Goal: Task Accomplishment & Management: Complete application form

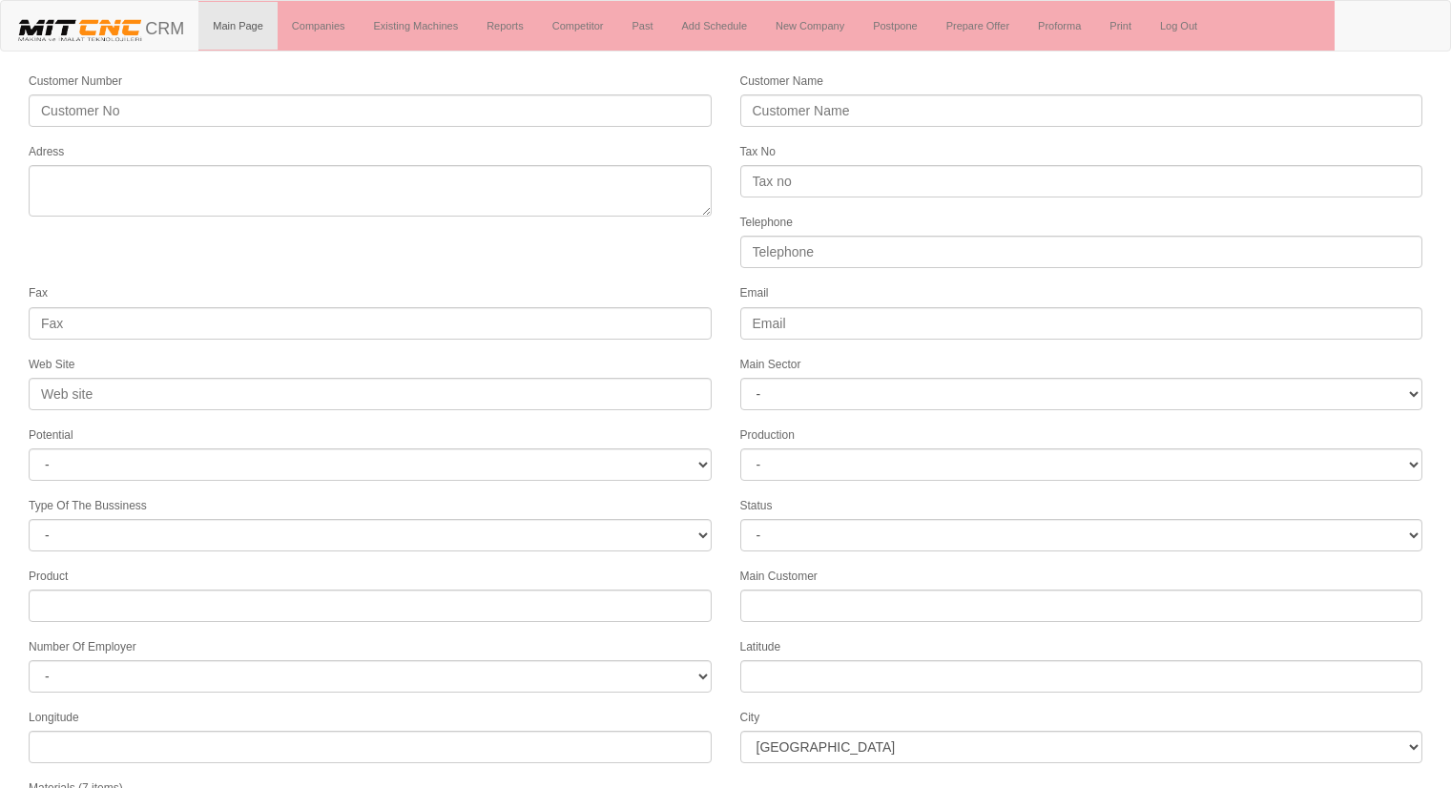
select select
type input "HD KAUÇUK SANAYİ VE TİC. LTD."
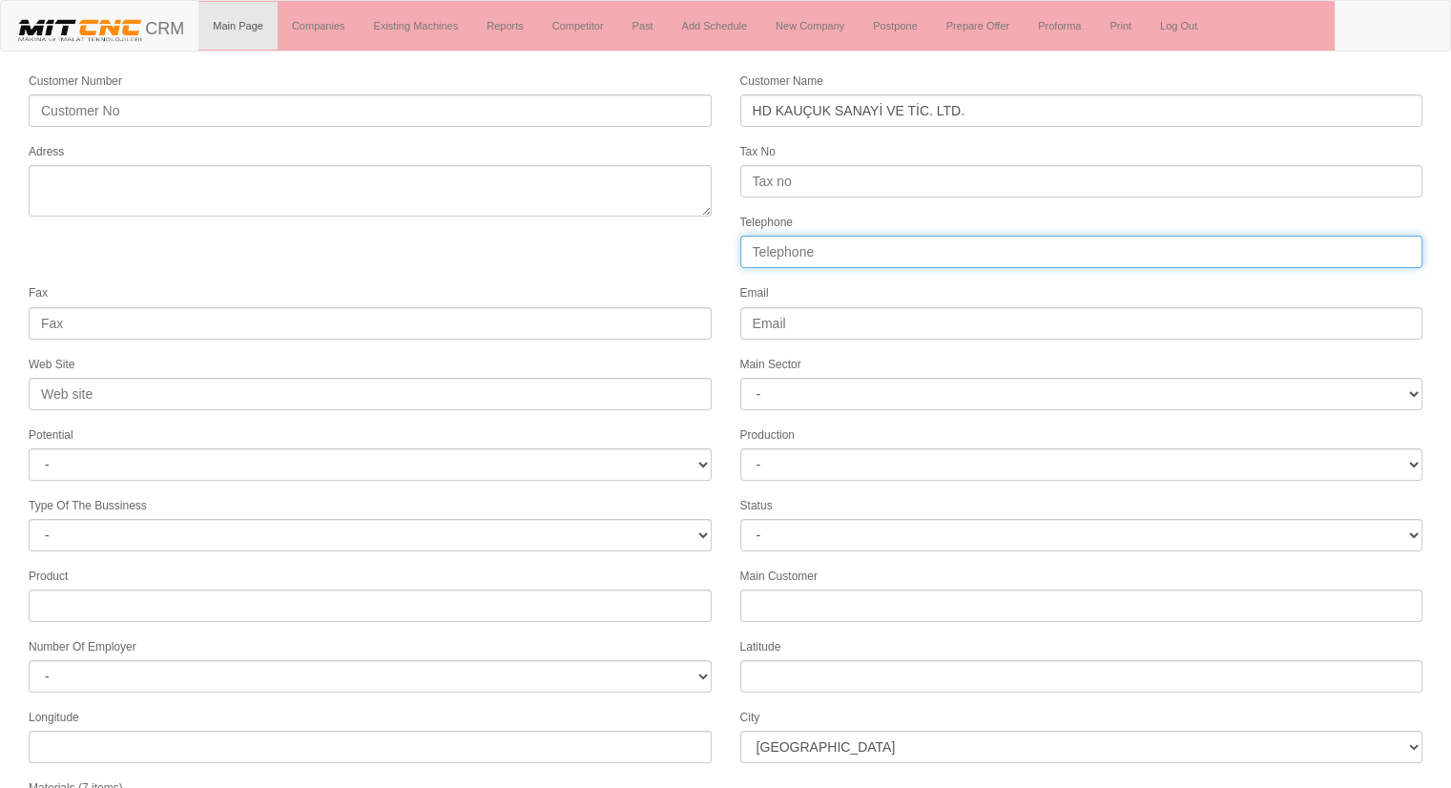
click at [776, 256] on input "Telephone" at bounding box center [1081, 252] width 683 height 32
type input "02583717191"
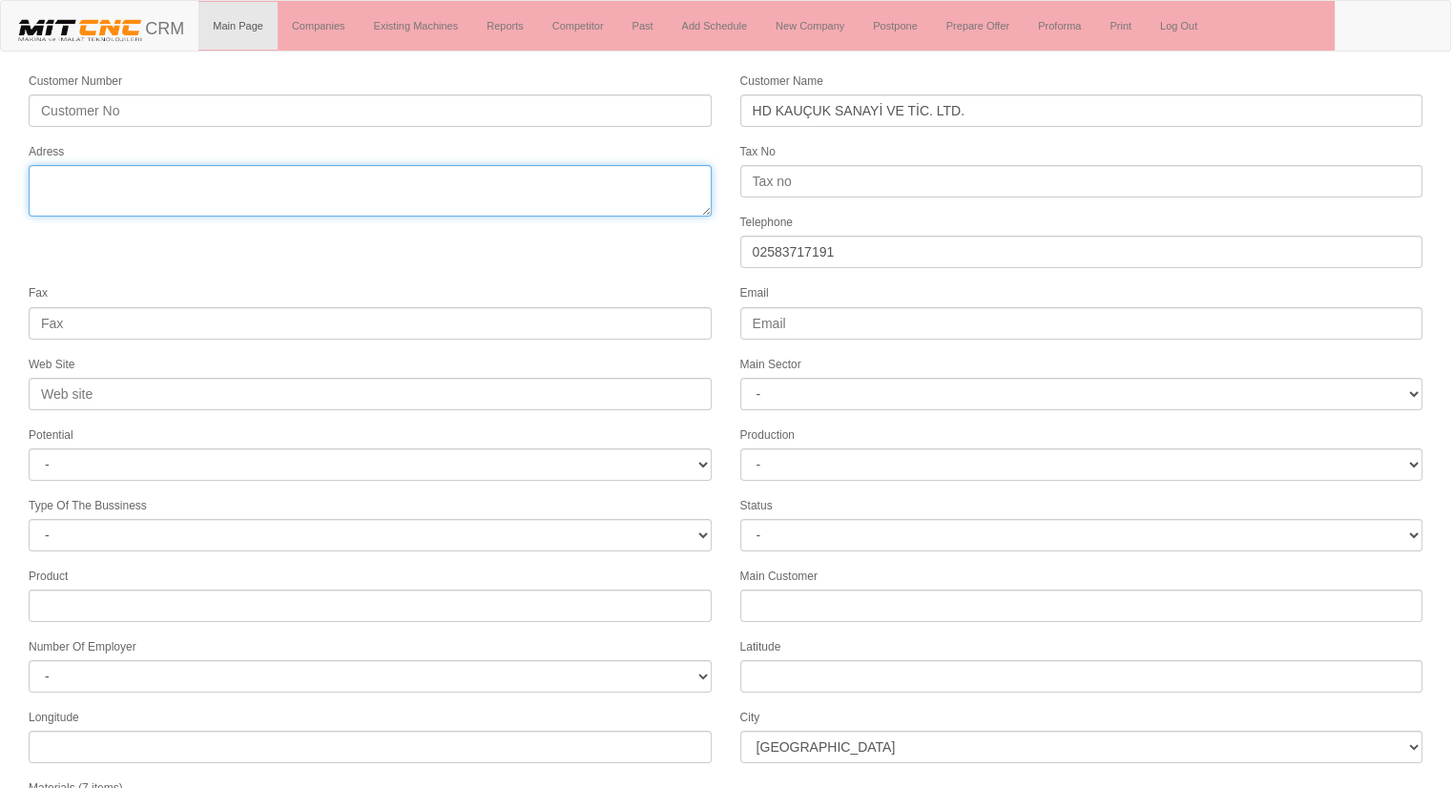
click at [495, 199] on textarea "Adress" at bounding box center [370, 191] width 683 height 52
type textarea "B"
type textarea "bozburun mah. 7101. sokak no 18 denizli türkiye"
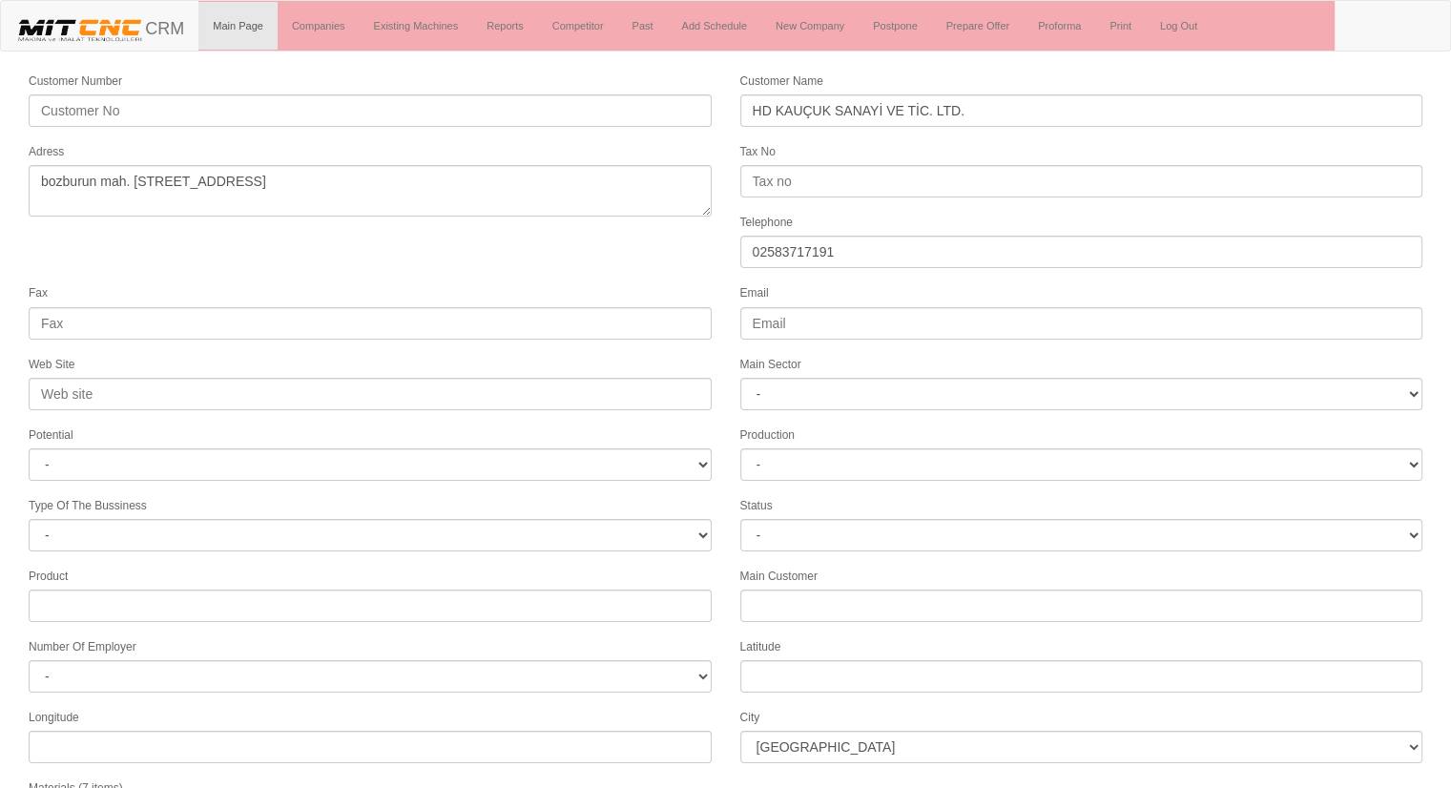
click at [588, 259] on form "Customer Number Customer Name HD KAUÇUK SANAYİ VE TİC. LTD. Adress Tax No Telep…" at bounding box center [725, 535] width 1451 height 928
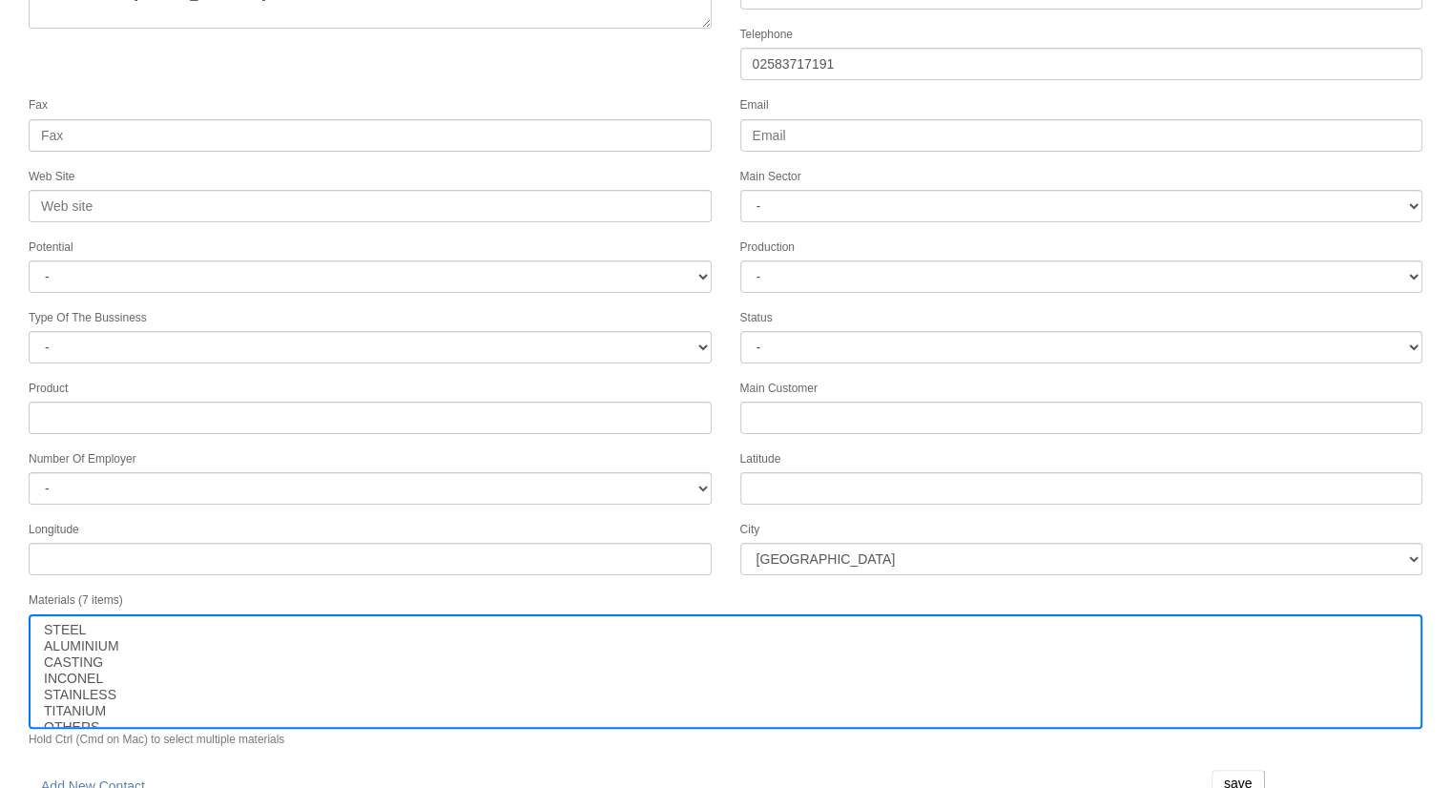
scroll to position [195, 0]
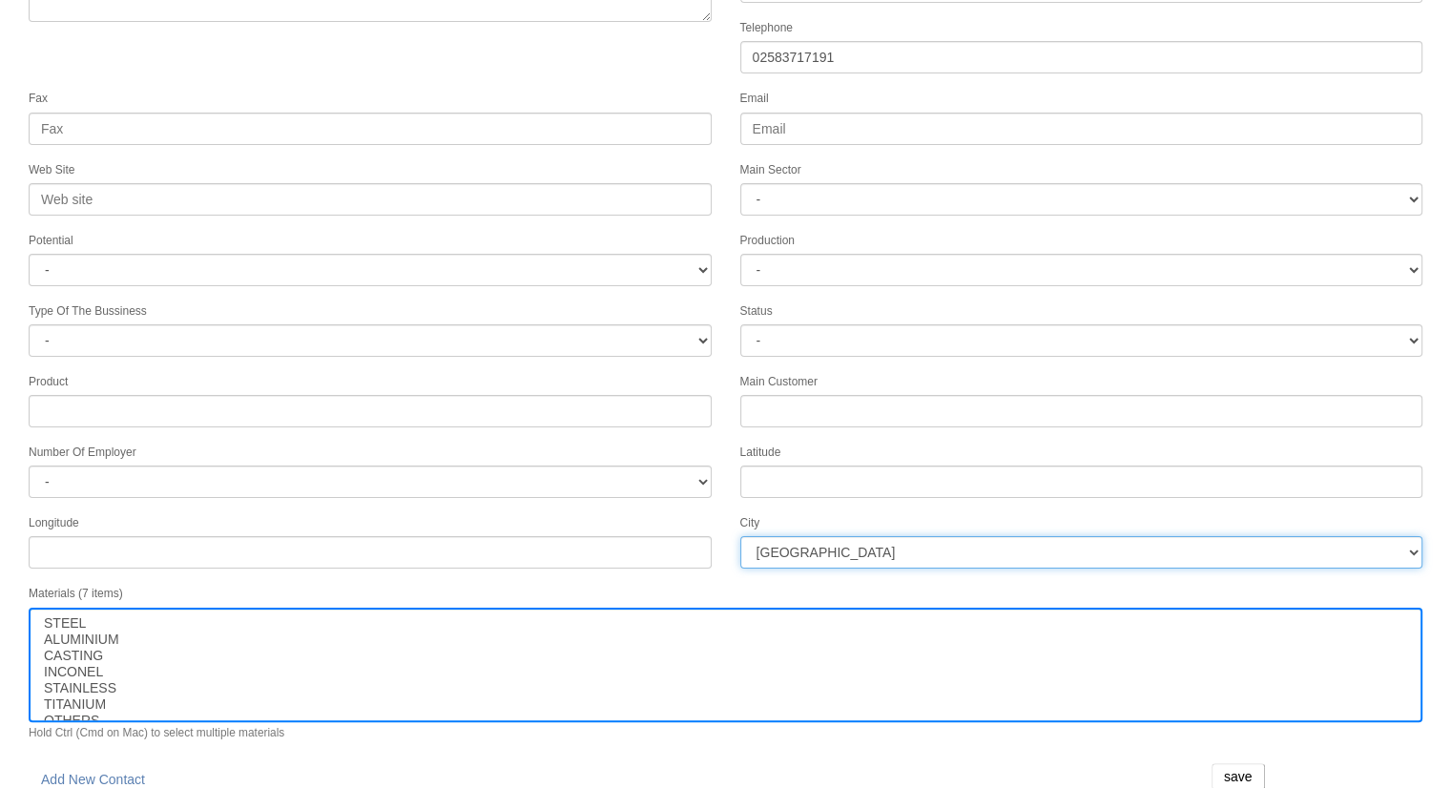
click at [965, 537] on select "İstanbul Adana Adıyaman Afyon Ağrı Amasya Ankara Antalya Artvin Aydın Balıkesir…" at bounding box center [1081, 552] width 683 height 32
select select "1211"
click at [965, 537] on select "İstanbul Adana Adıyaman Afyon Ağrı Amasya Ankara Antalya Artvin Aydın Balıkesir…" at bounding box center [1081, 552] width 683 height 32
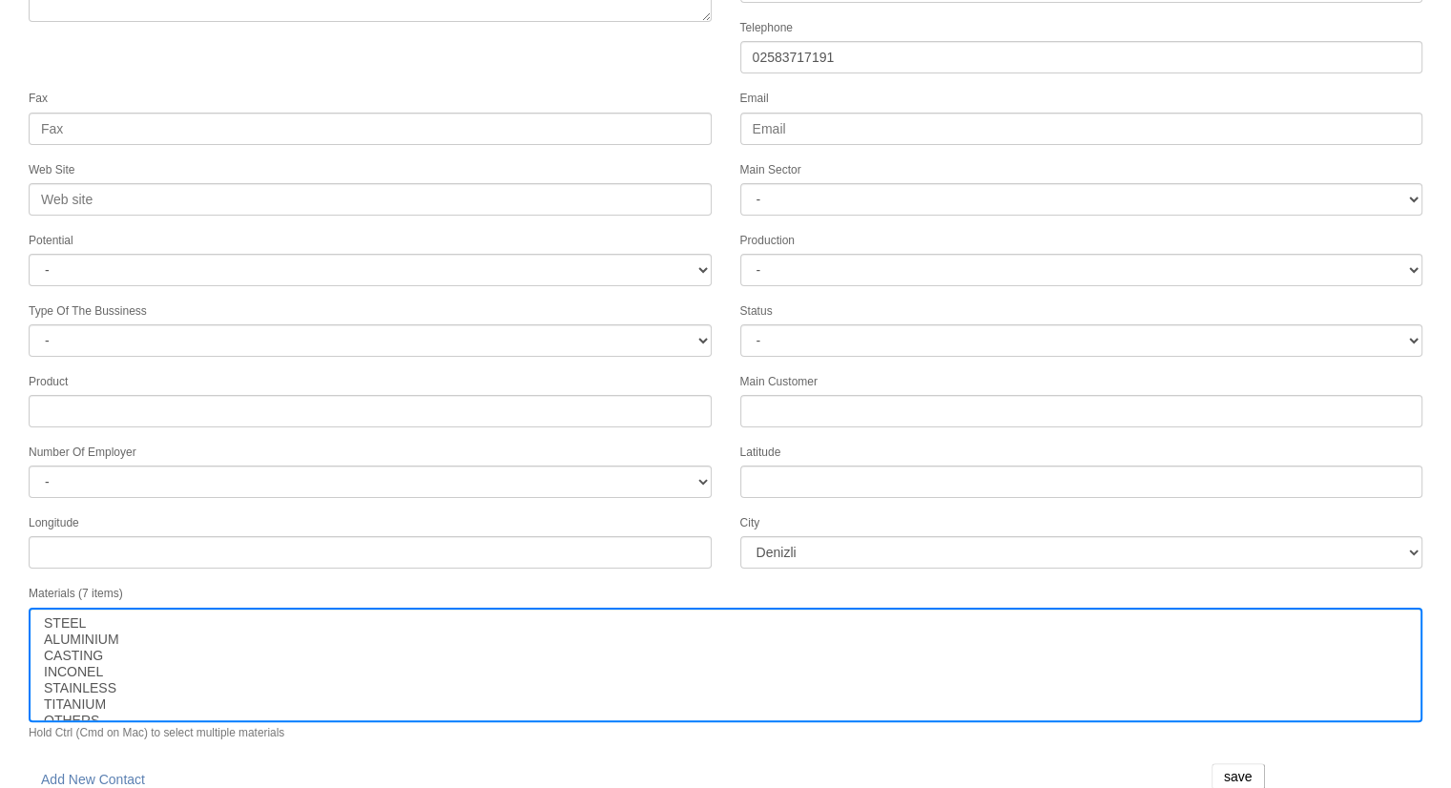
click at [813, 583] on div "Materials (7 items) STEEL ALUMINIUM CASTING INCONEL STAINLESS TITANIUM OTHERS H…" at bounding box center [725, 661] width 1422 height 157
click at [1232, 763] on input "save" at bounding box center [1237, 776] width 53 height 27
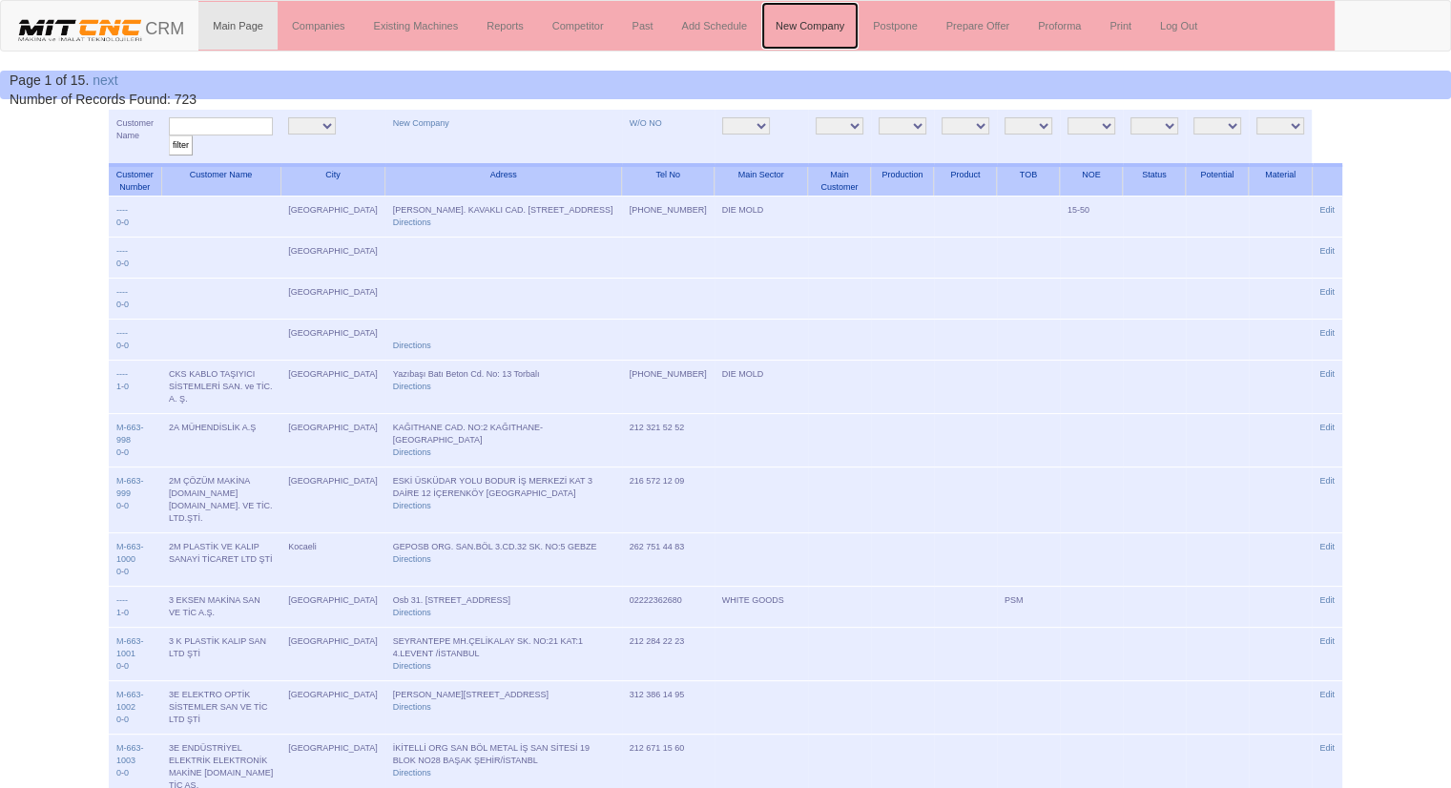
click at [811, 32] on link "New Company" at bounding box center [809, 26] width 97 height 48
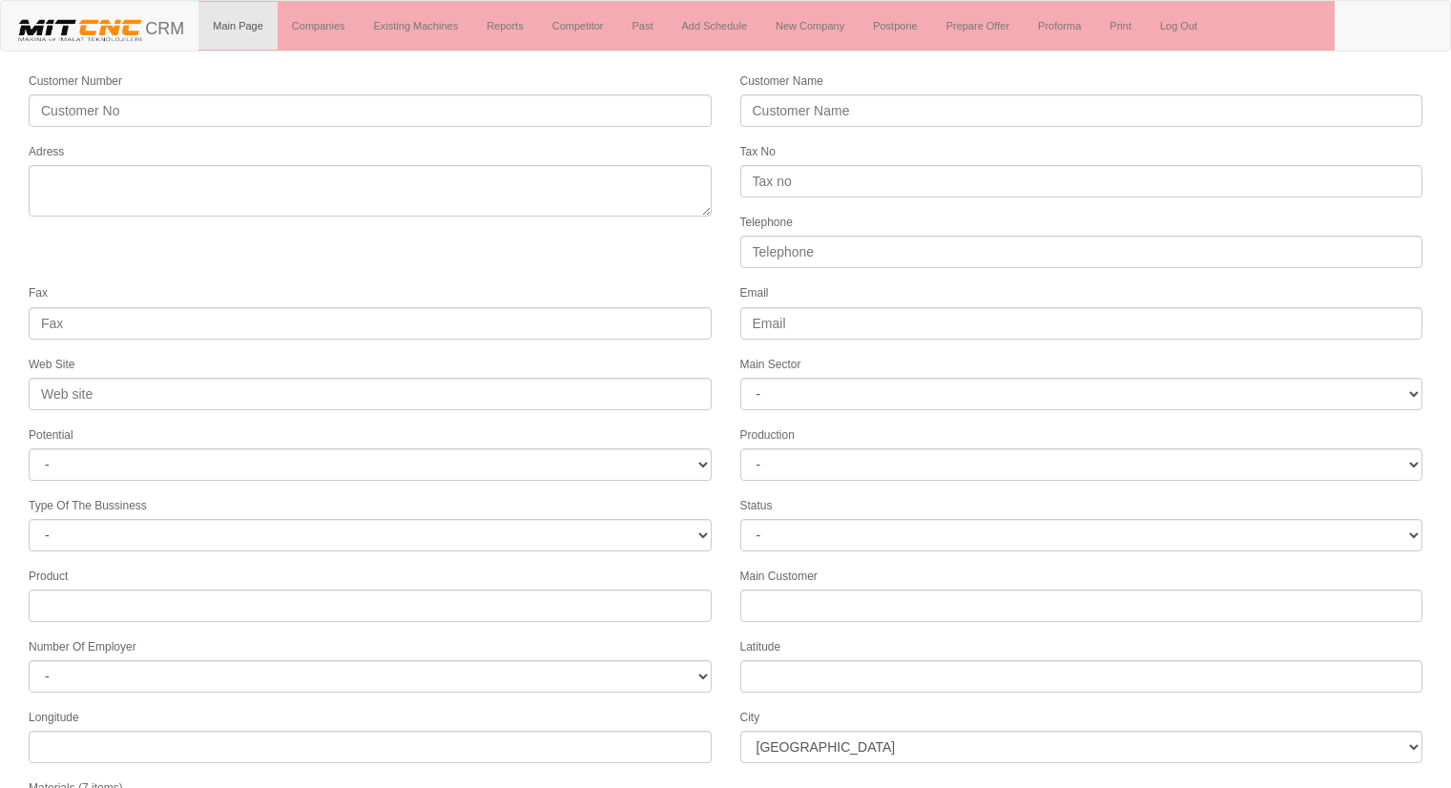
select select
click at [327, 31] on link "Companies" at bounding box center [319, 26] width 82 height 48
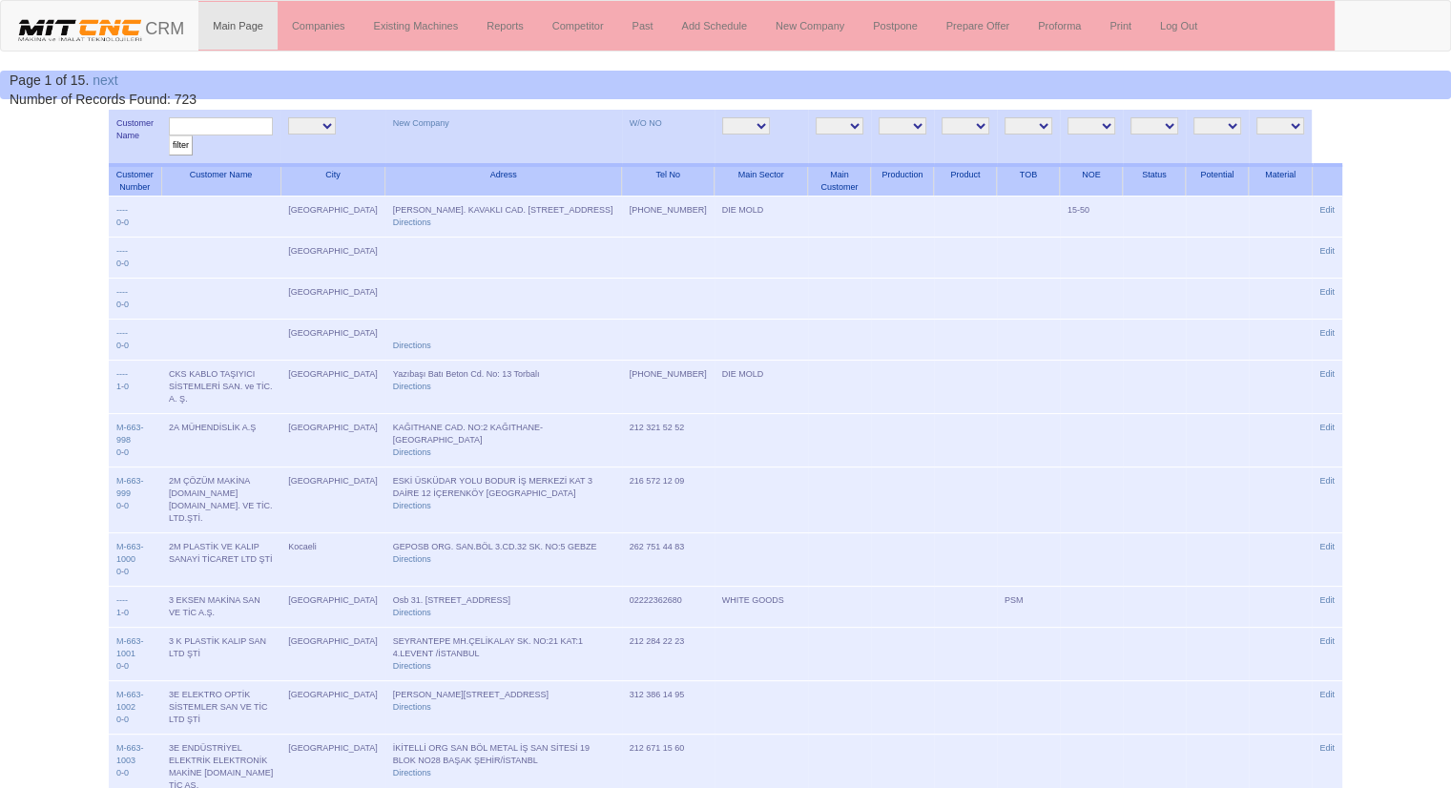
click at [233, 128] on input "text" at bounding box center [221, 126] width 104 height 18
type input "hd"
click at [169, 135] on input "filter" at bounding box center [181, 145] width 24 height 20
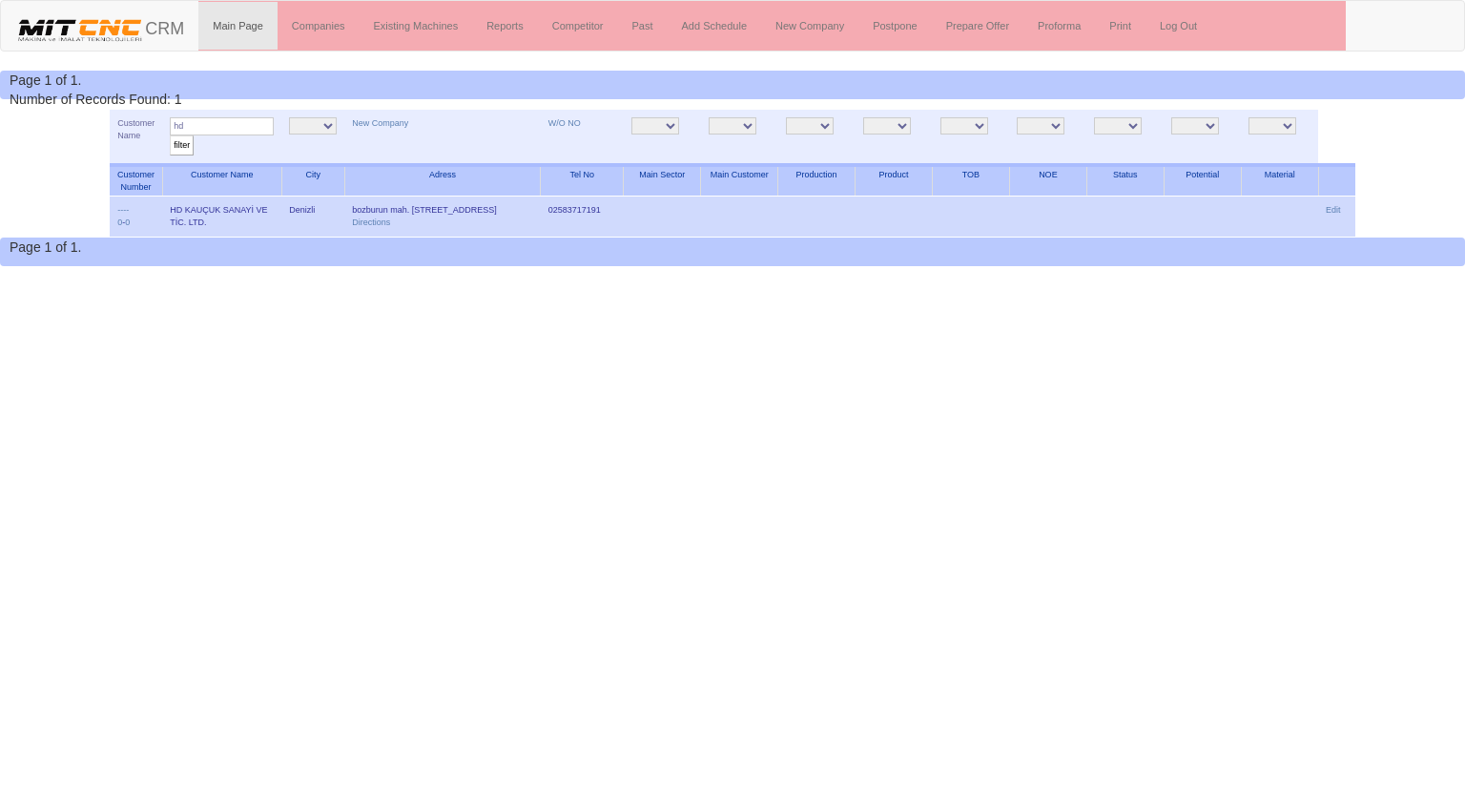
click at [1338, 201] on td "Edit" at bounding box center [1336, 216] width 37 height 41
click at [1338, 207] on link "Edit" at bounding box center [1333, 210] width 15 height 10
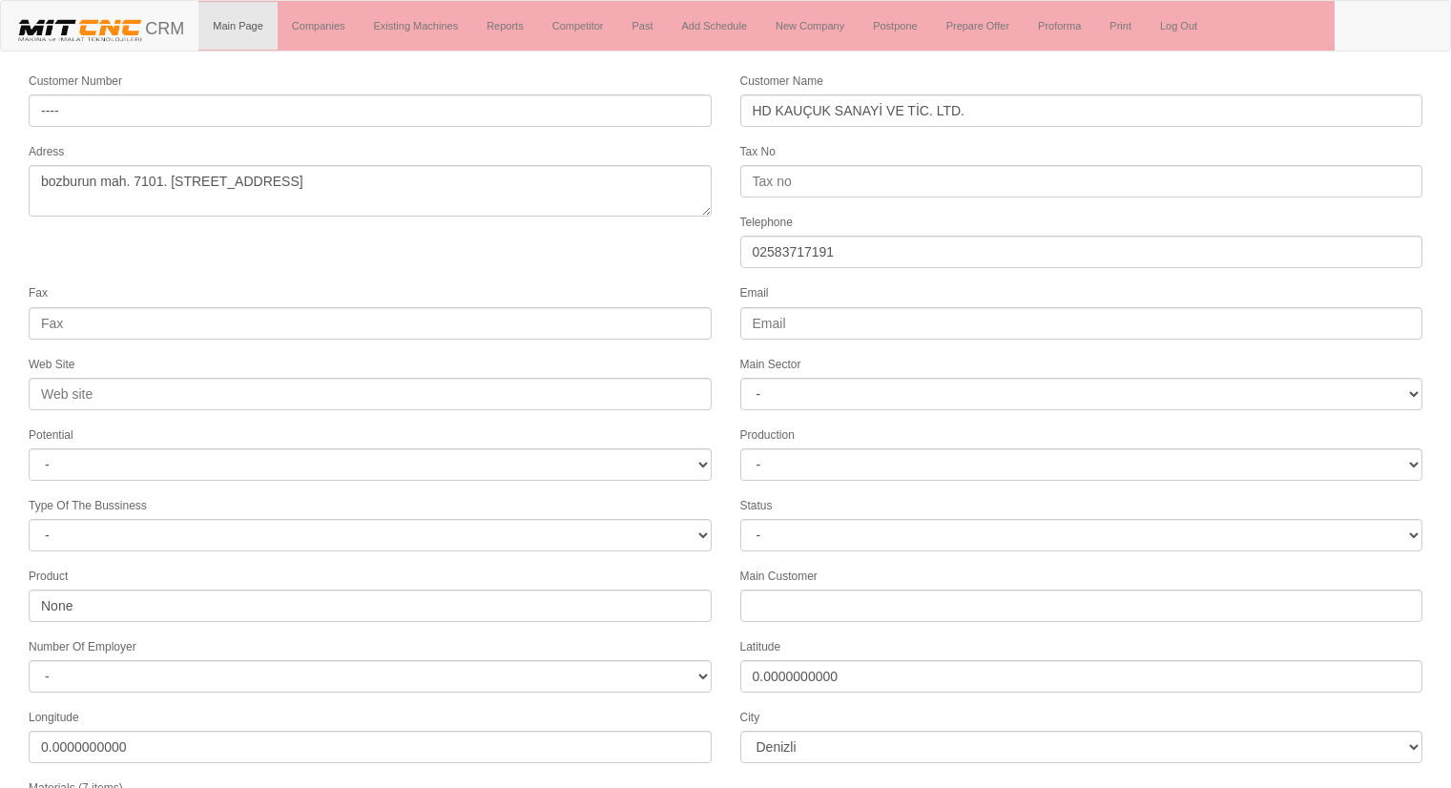
select select "1211"
select select
click at [654, 250] on form "Customer Number ---- Customer Name HD KAUÇUK SANAYİ VE TİC. LTD. Adress bozburu…" at bounding box center [725, 535] width 1451 height 928
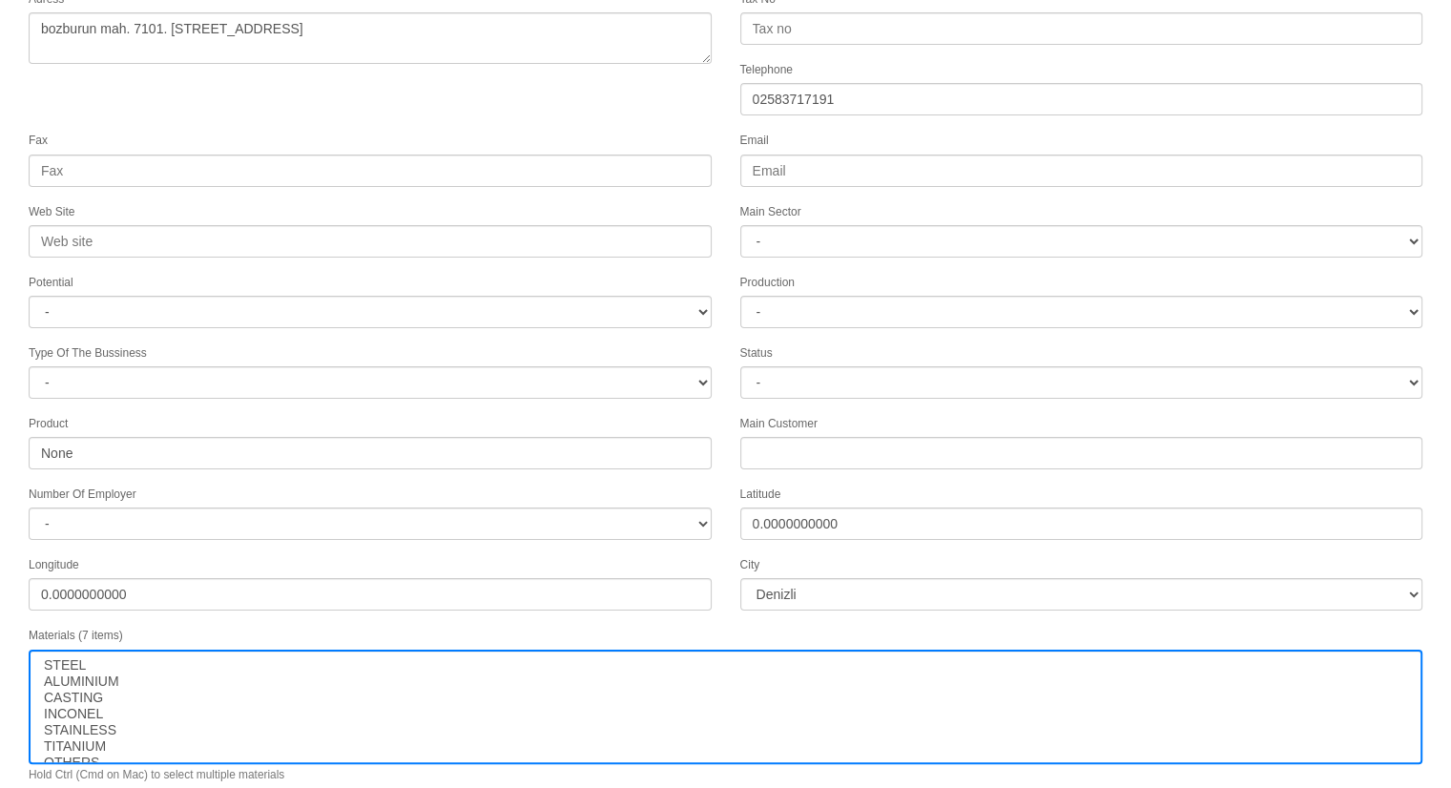
scroll to position [193, 0]
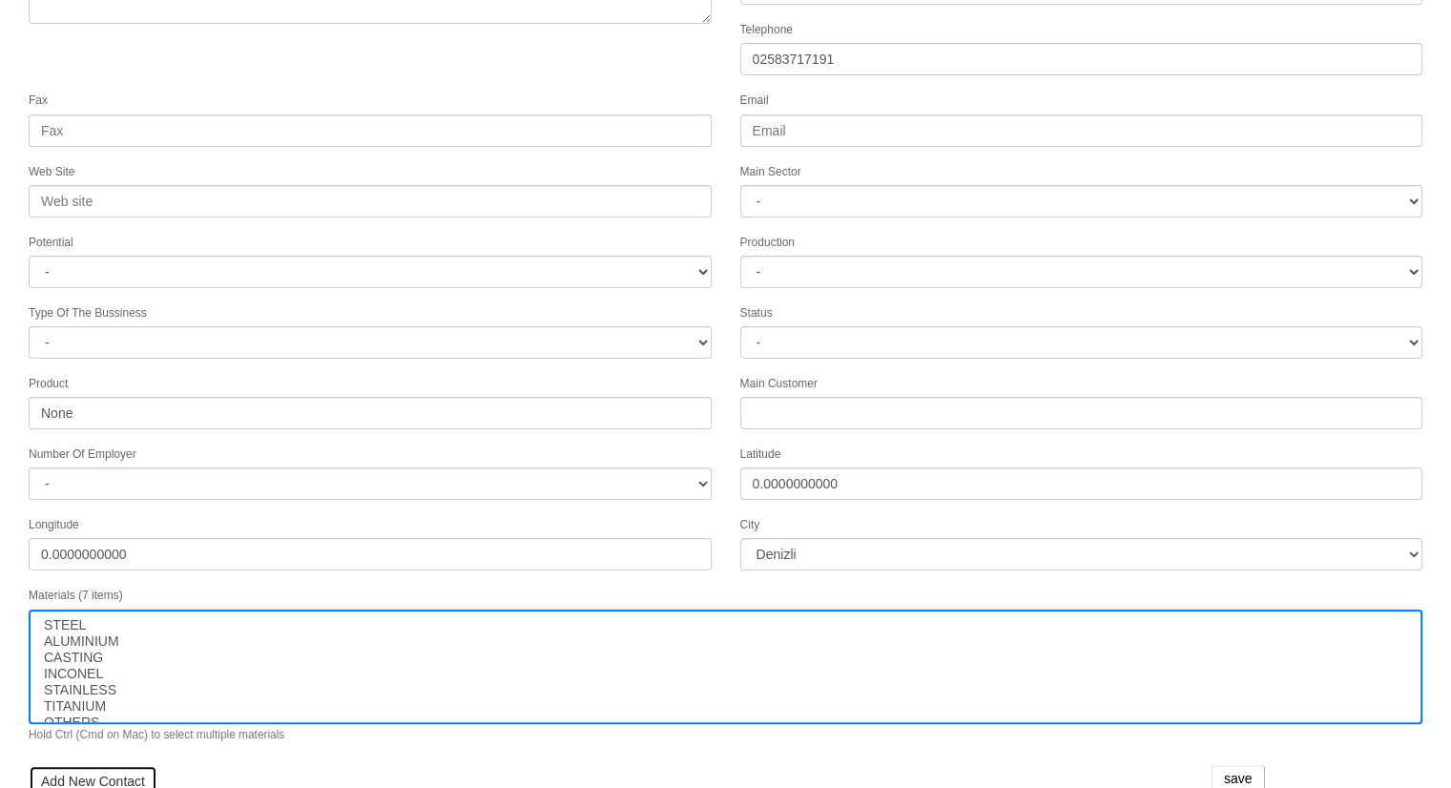
click at [69, 765] on link "Add New Contact" at bounding box center [93, 781] width 129 height 32
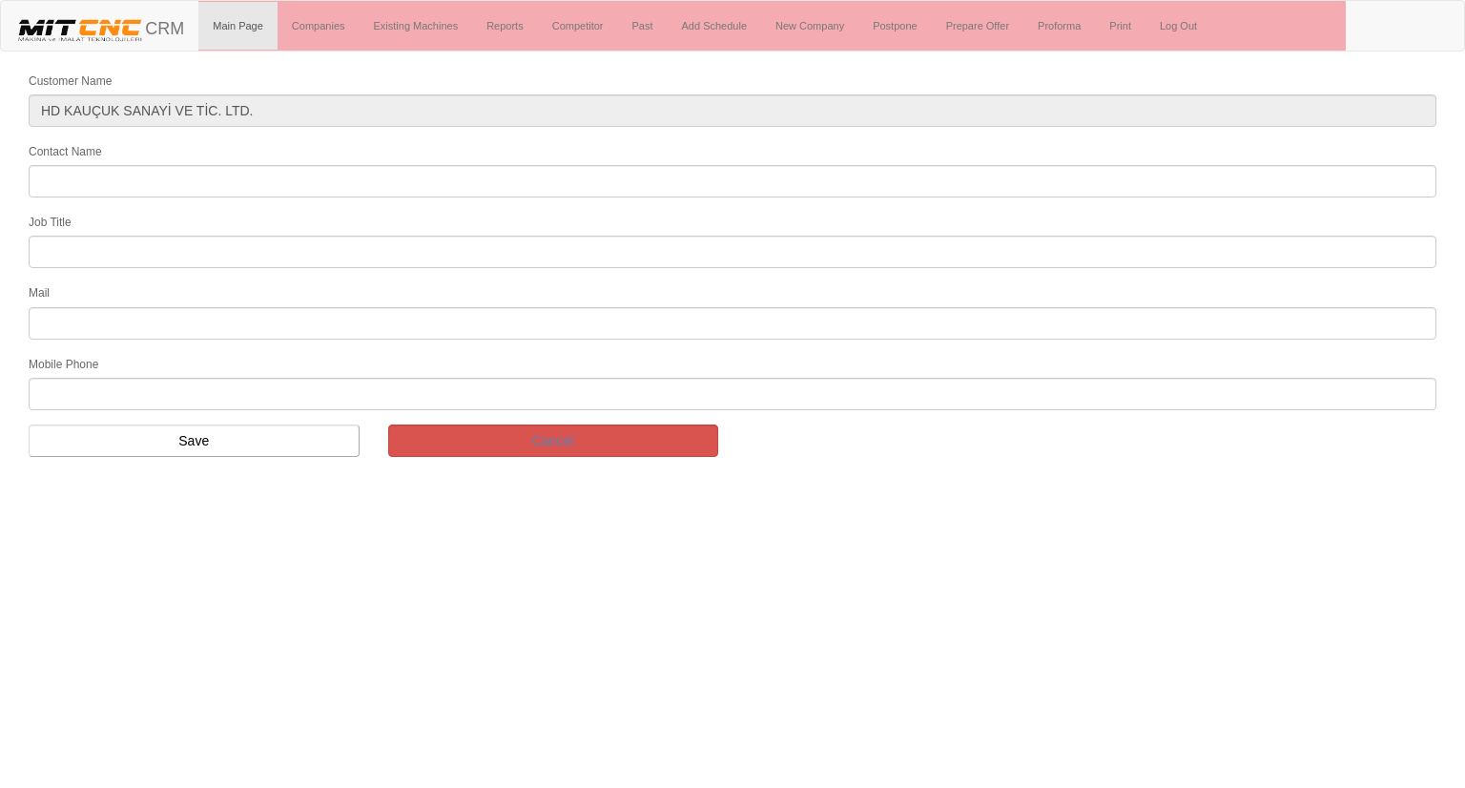
click at [481, 144] on div "Contact Name" at bounding box center [732, 169] width 1436 height 56
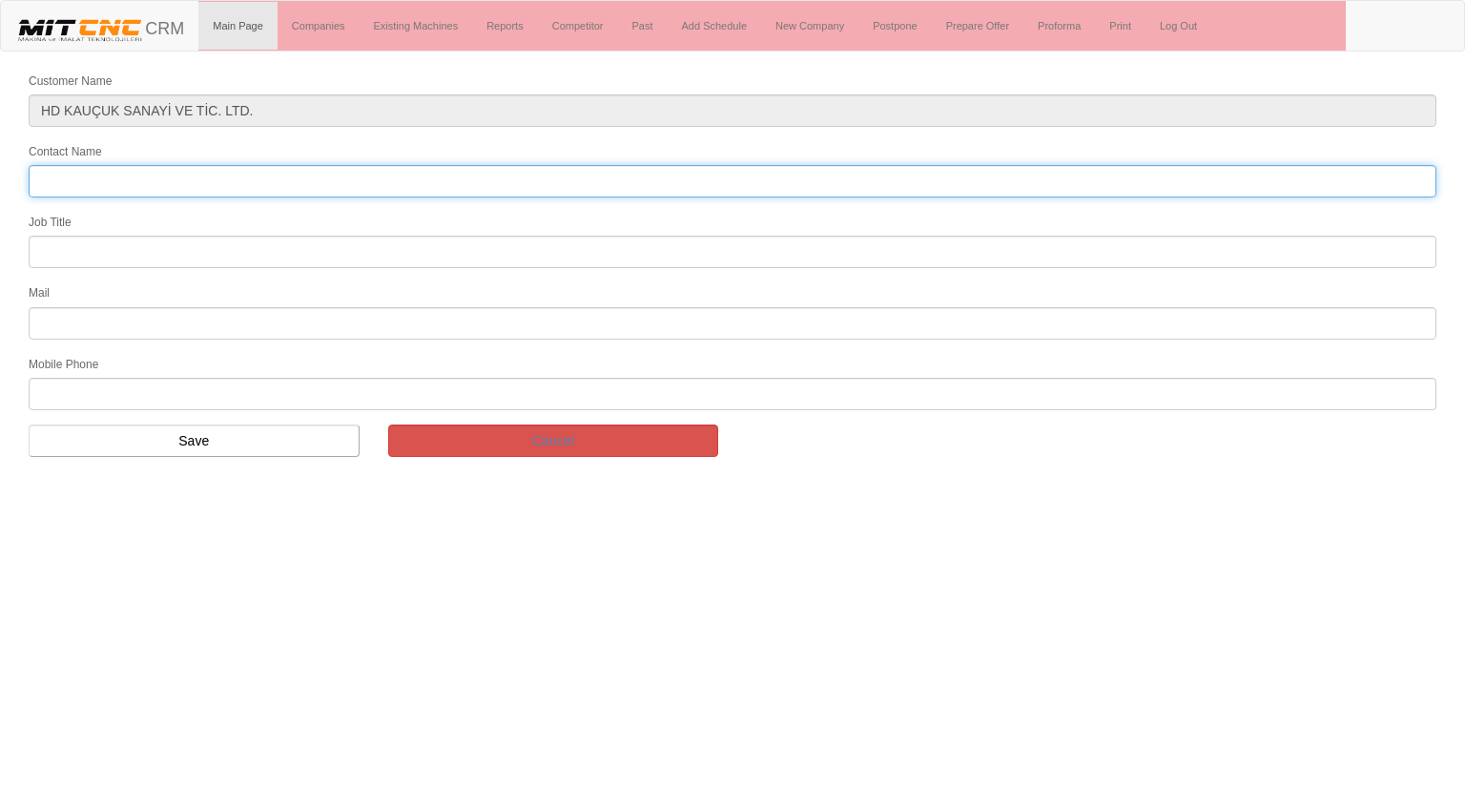
click at [473, 191] on input "Contact Name" at bounding box center [733, 181] width 1408 height 32
type input "özgün akar"
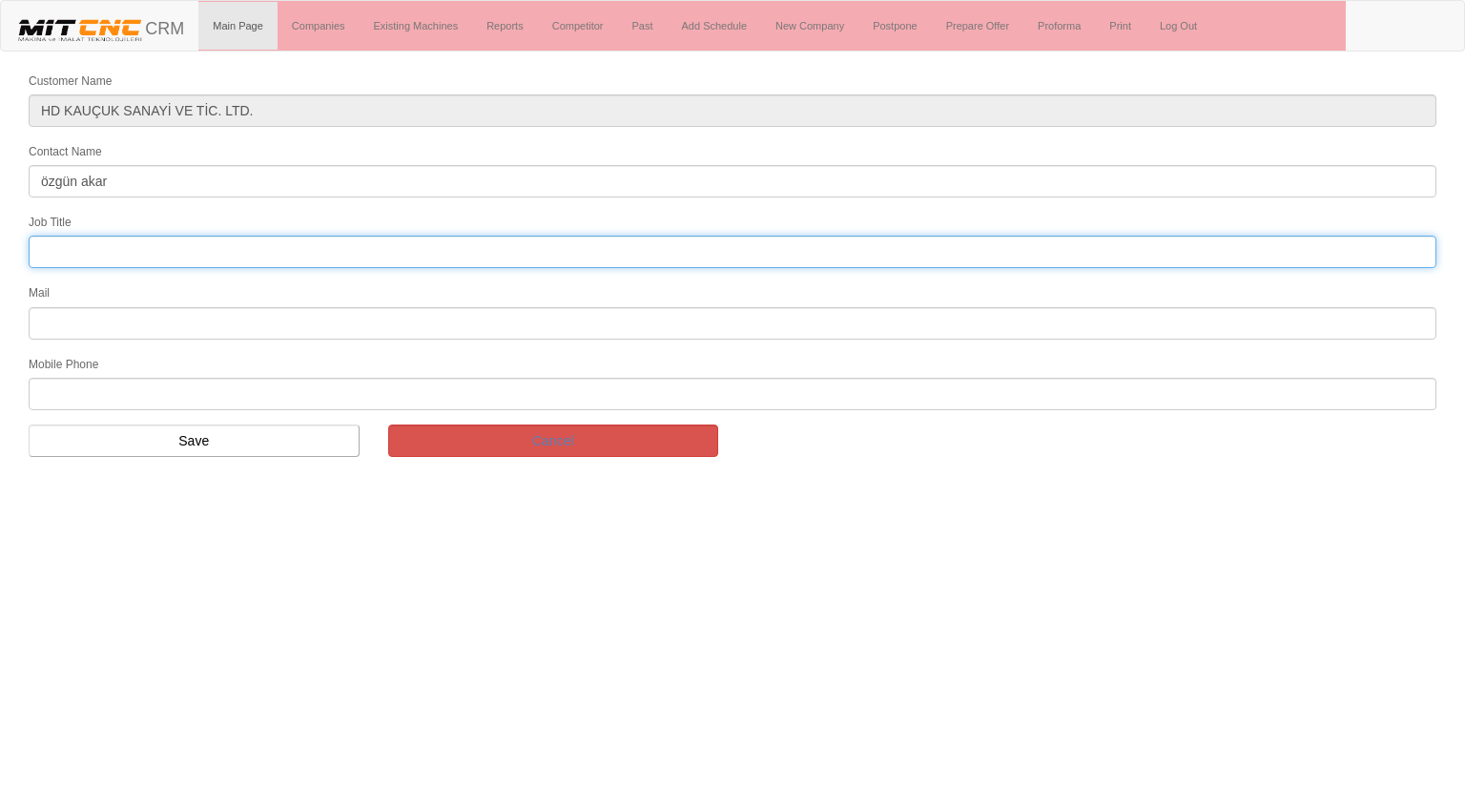
click at [451, 245] on input "text" at bounding box center [733, 252] width 1408 height 32
type input "mühendislik ve kalığhane sorumlusu"
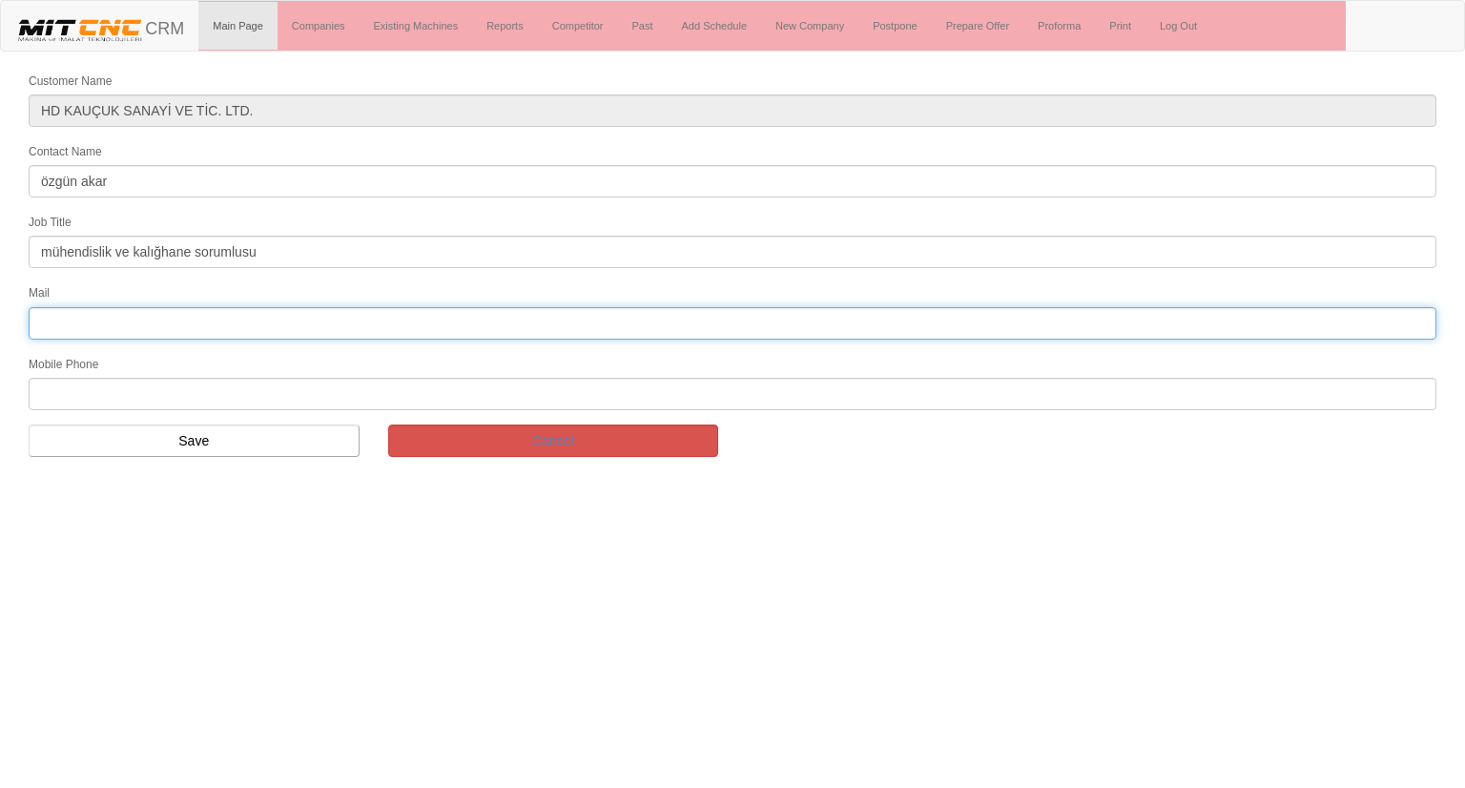
click at [216, 321] on input "text" at bounding box center [733, 323] width 1408 height 32
type input "o.akar@hd.com.tr"
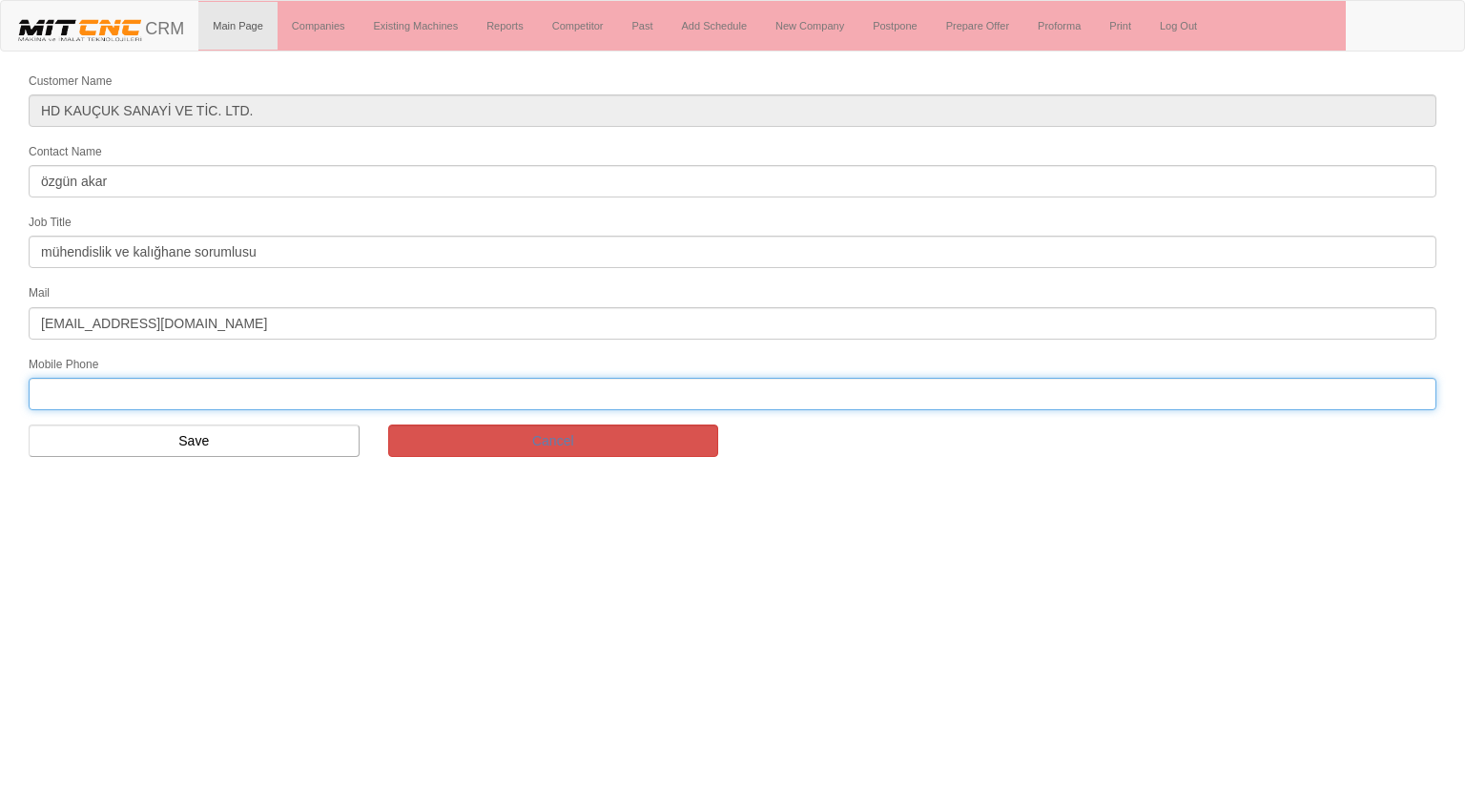
click at [127, 384] on input "text" at bounding box center [733, 394] width 1408 height 32
type input "q"
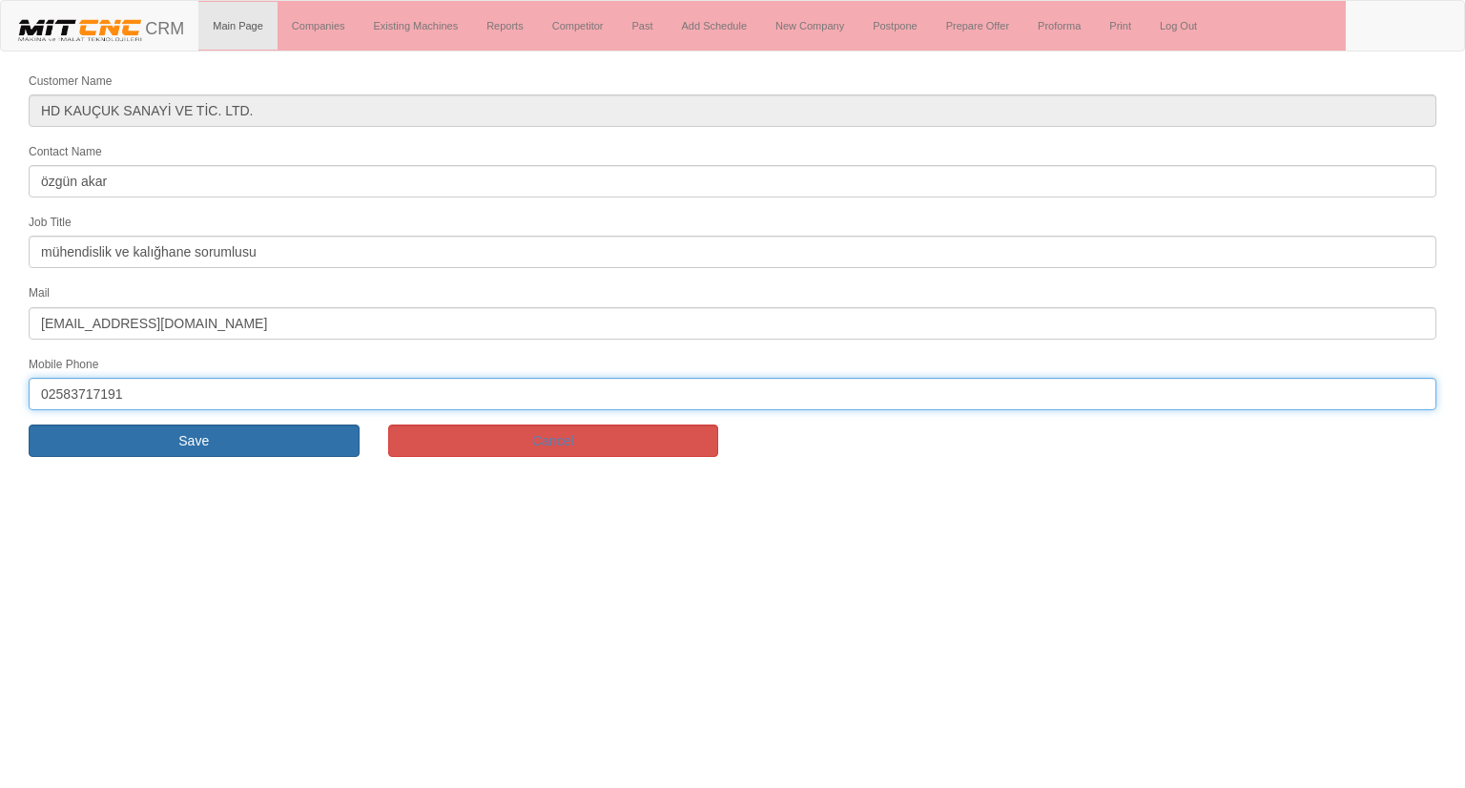
type input "02583717191"
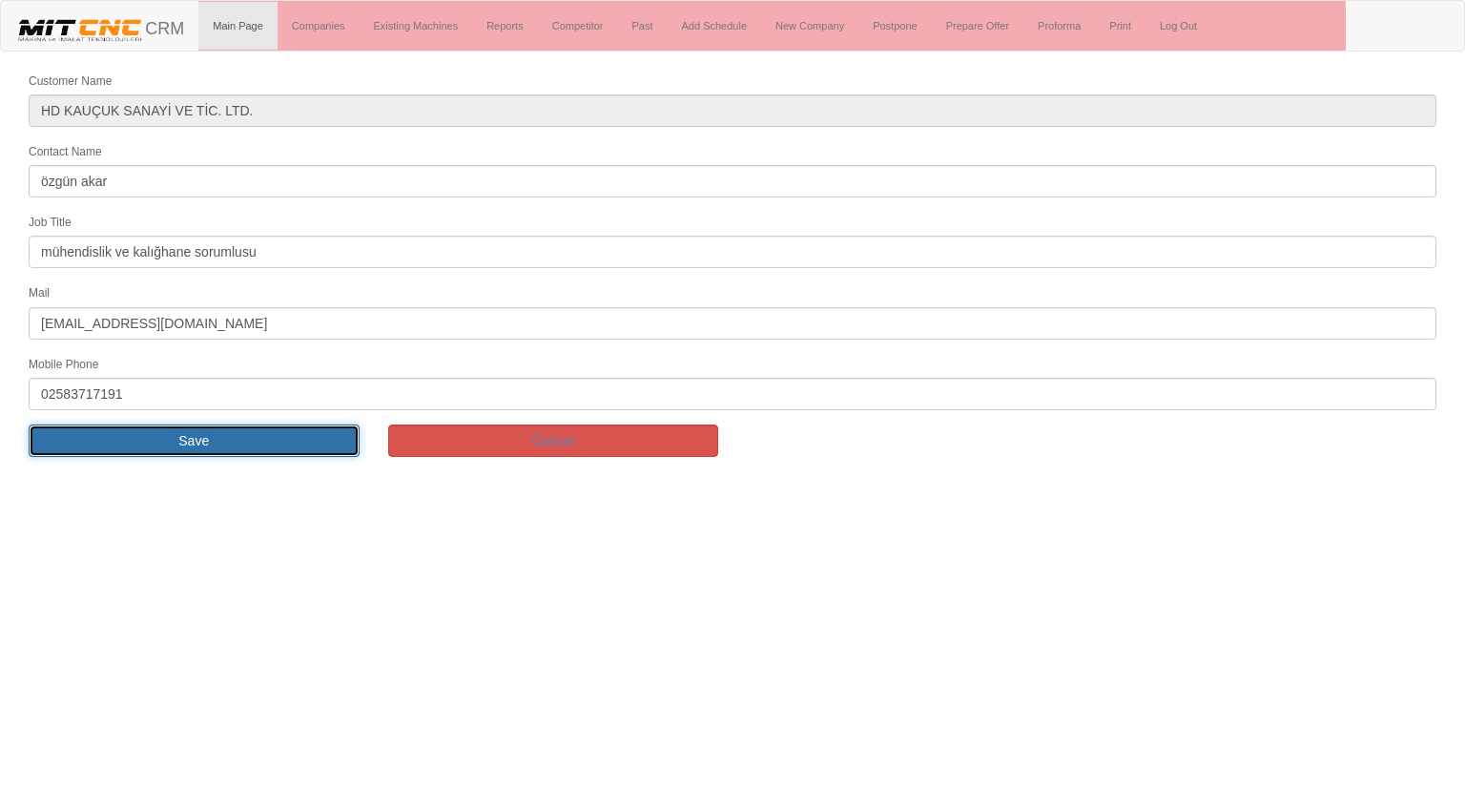
click at [118, 436] on input "Save" at bounding box center [194, 440] width 331 height 32
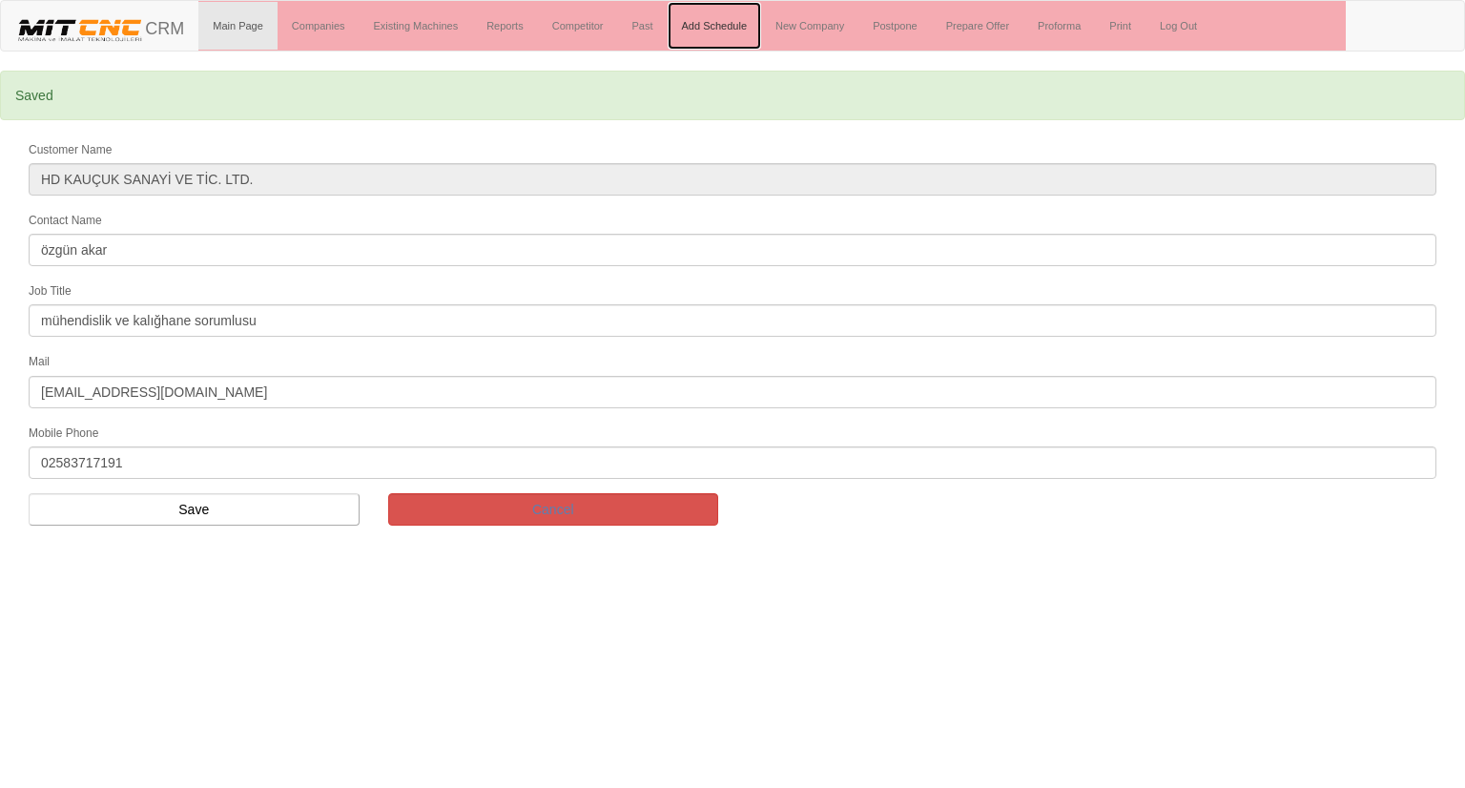
click at [723, 28] on link "Add Schedule" at bounding box center [715, 26] width 94 height 48
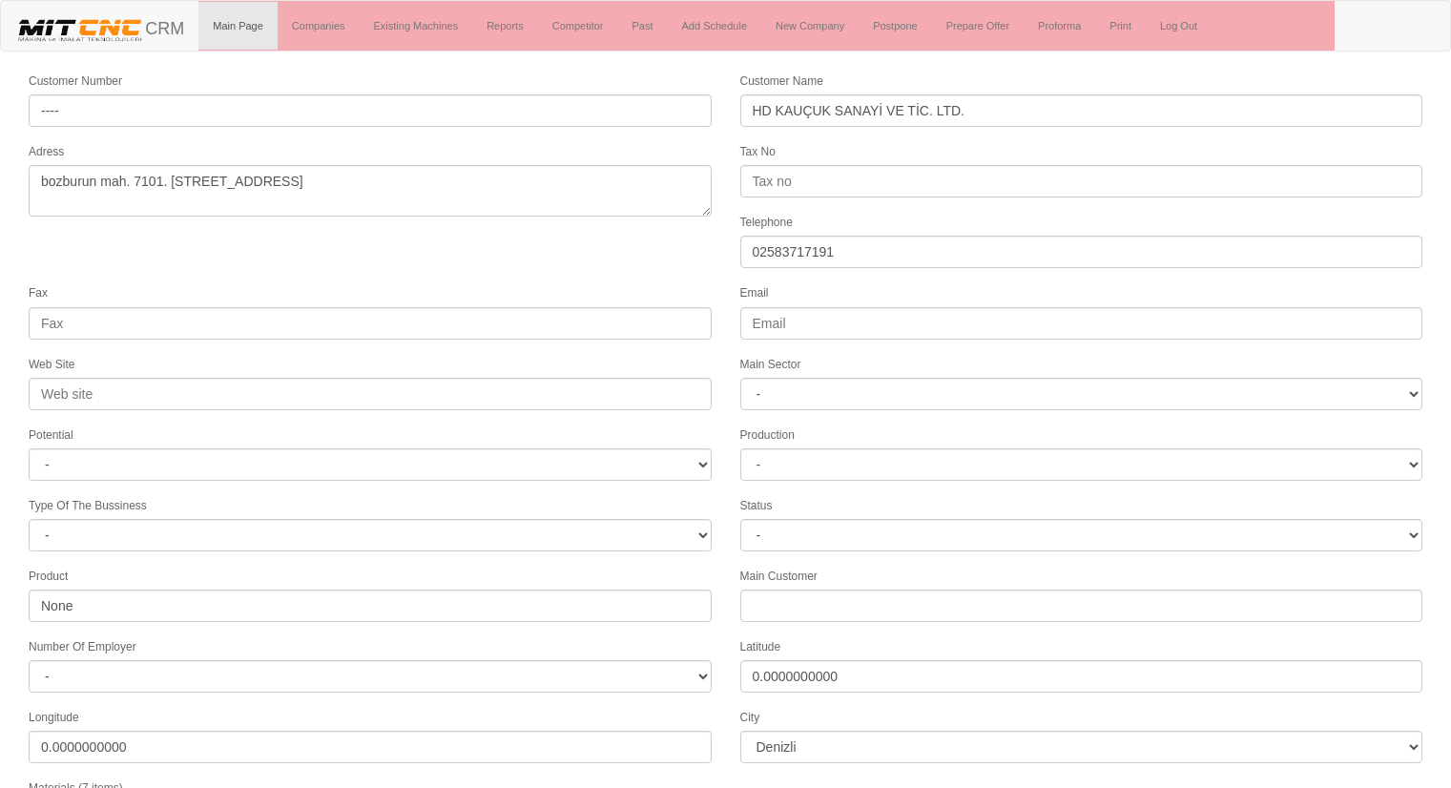
select select "1211"
select select
click at [690, 228] on form "Customer Number ---- Customer Name HD KAUÇUK SANAYİ VE TİC. LTD. Adress bozburu…" at bounding box center [725, 558] width 1451 height 975
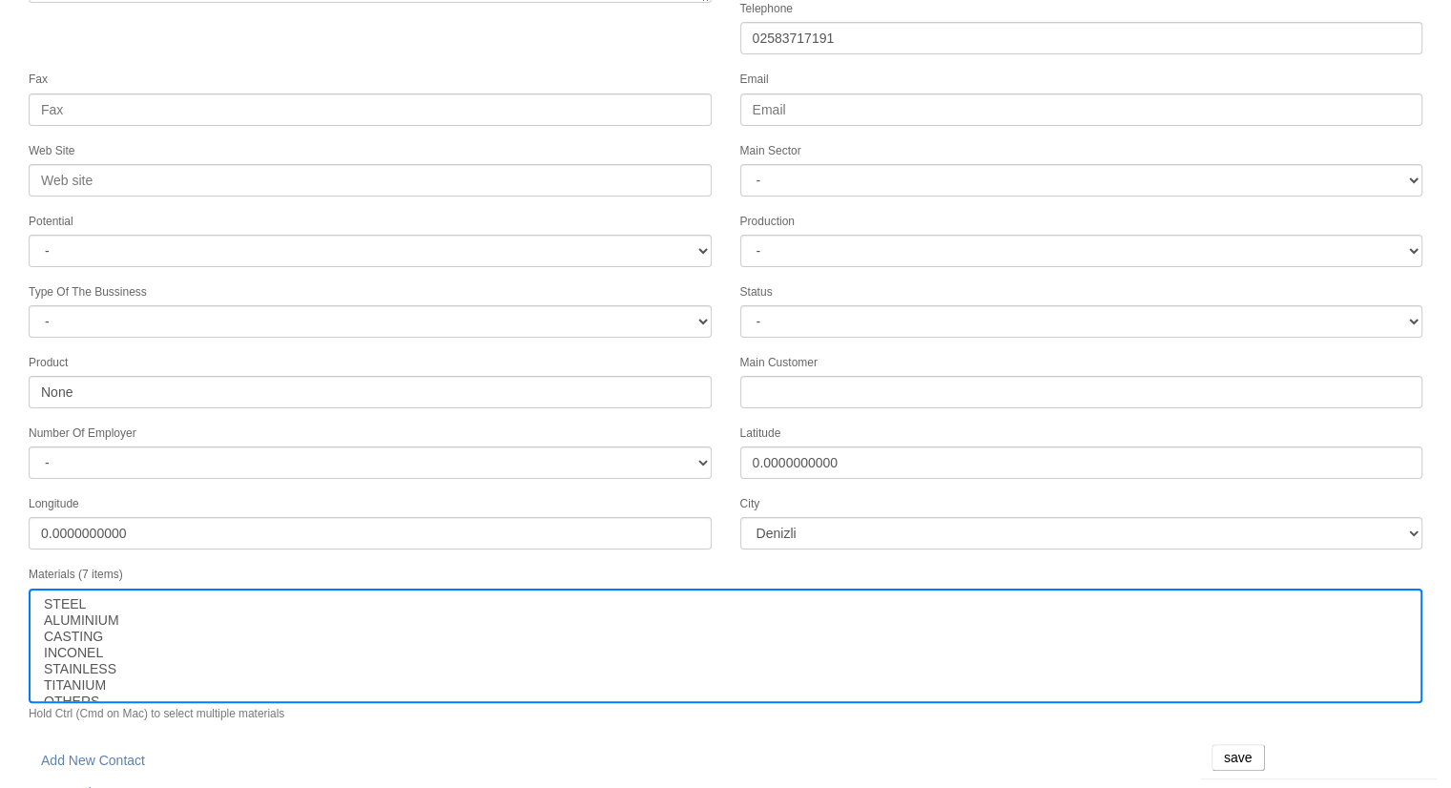
scroll to position [240, 0]
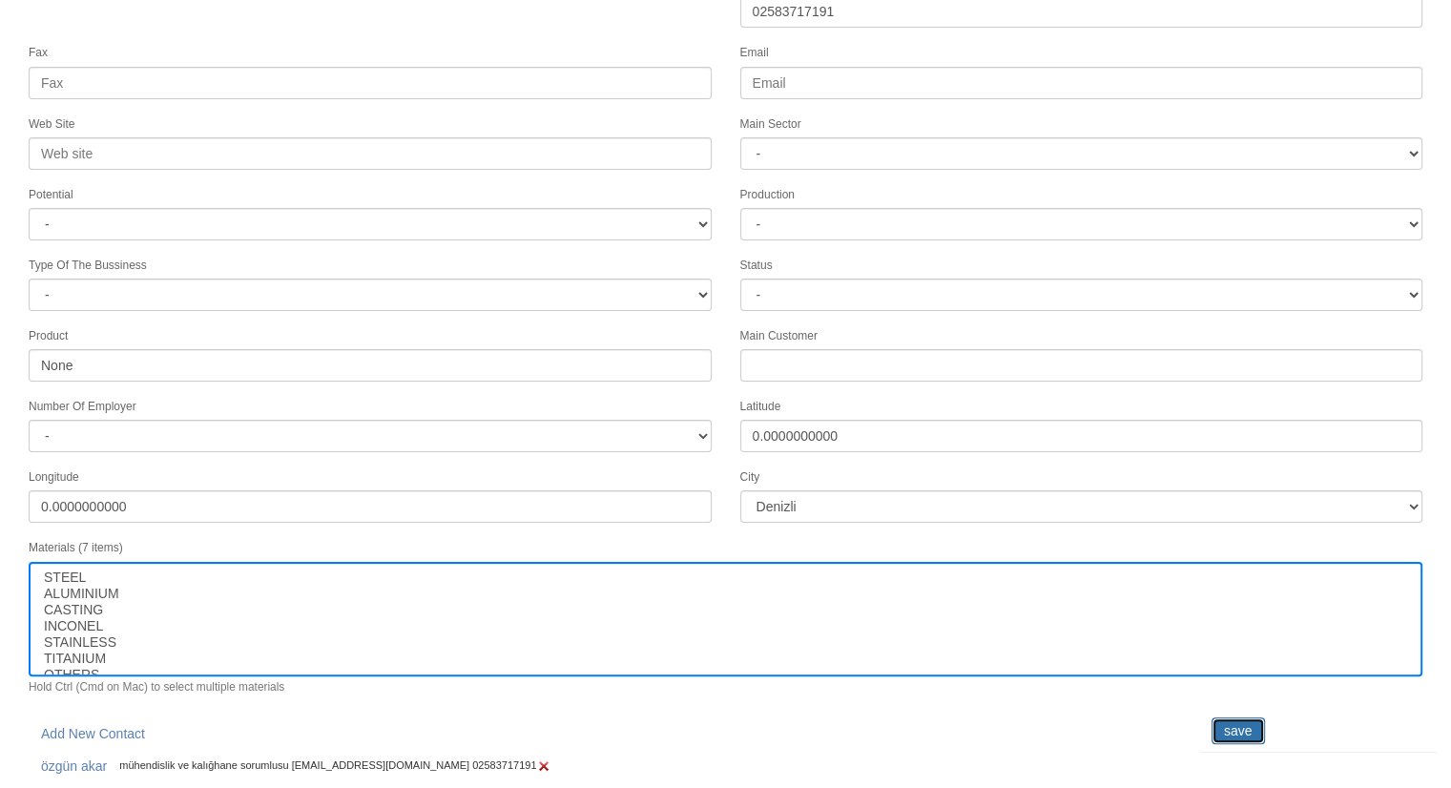
click at [1232, 717] on input "save" at bounding box center [1237, 730] width 53 height 27
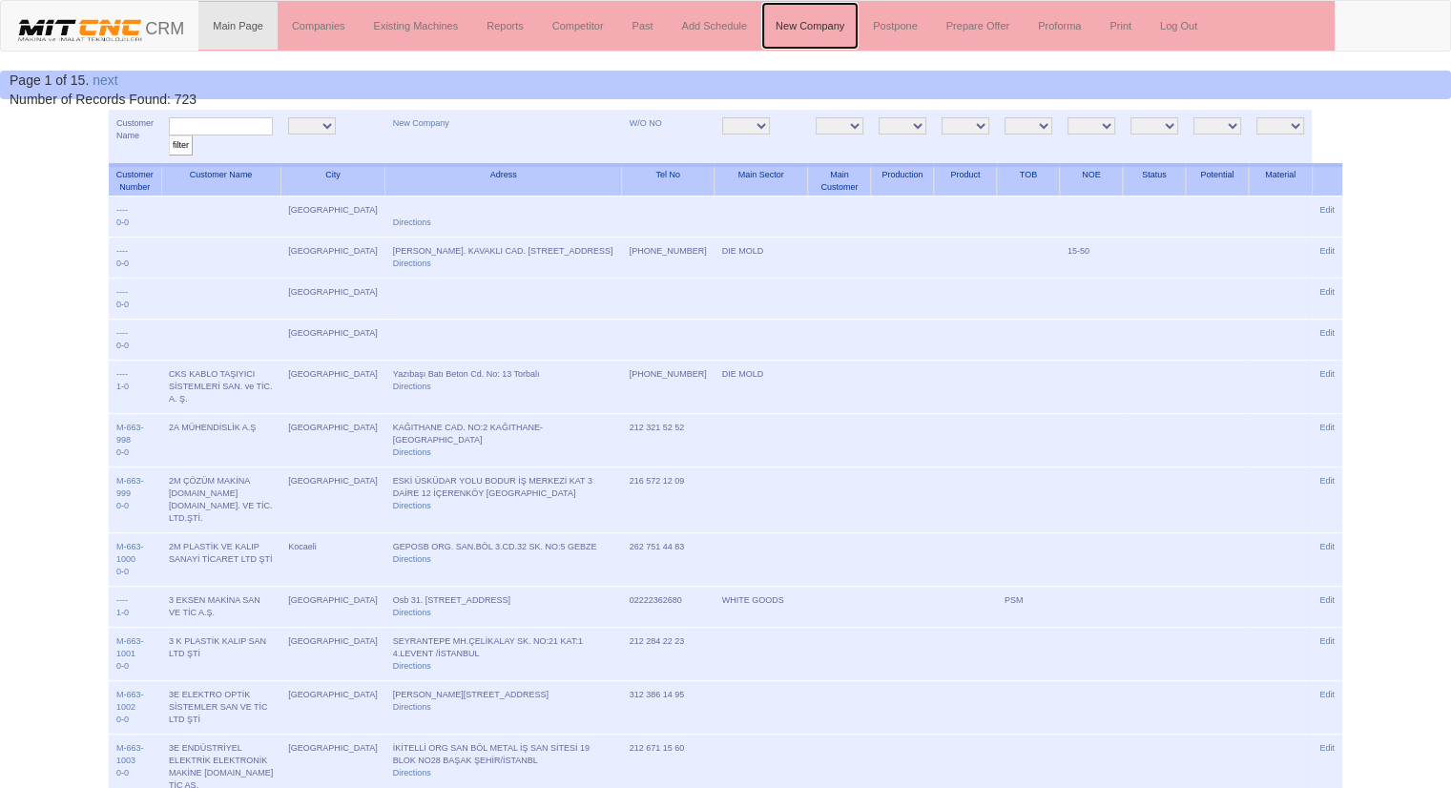
click at [838, 21] on link "New Company" at bounding box center [809, 26] width 97 height 48
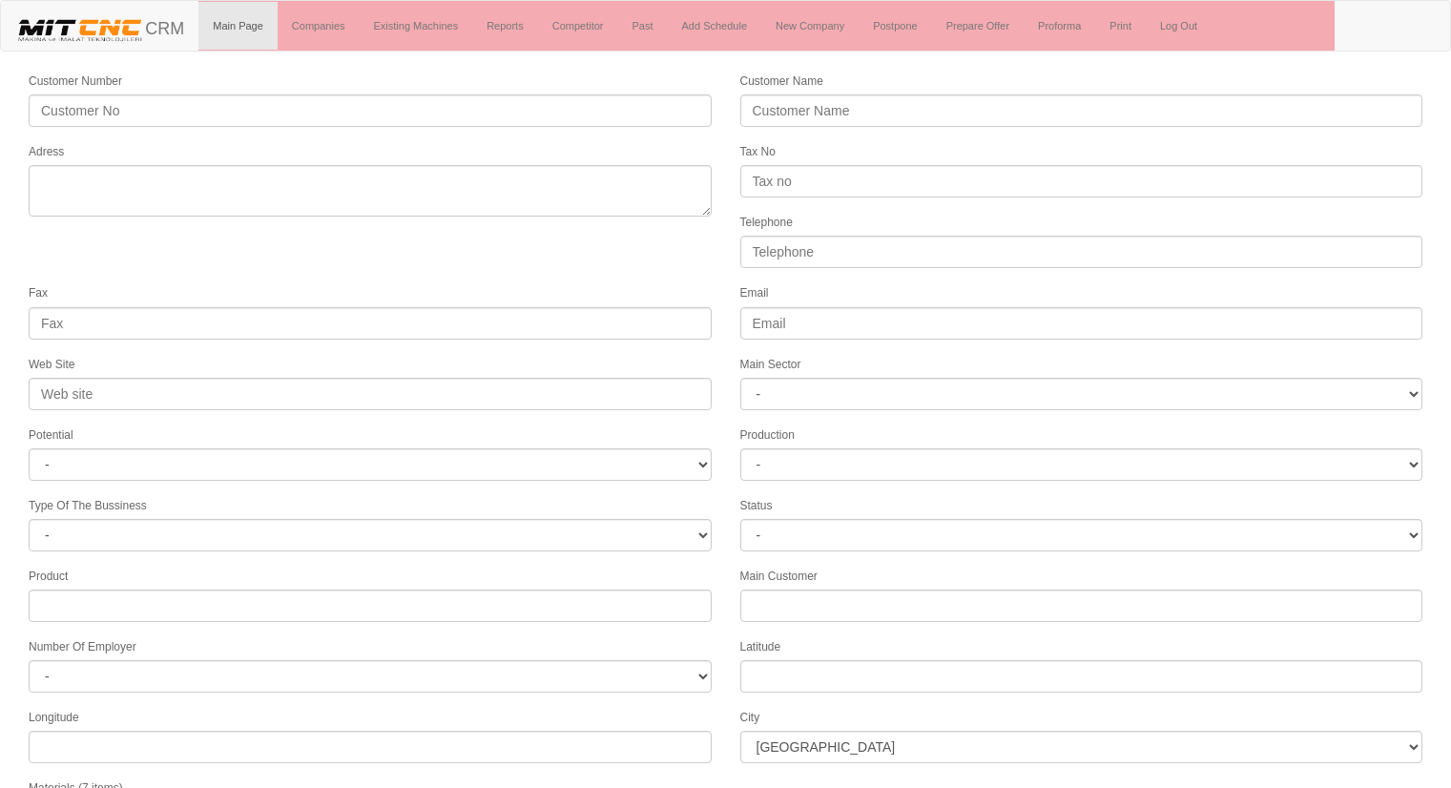
select select
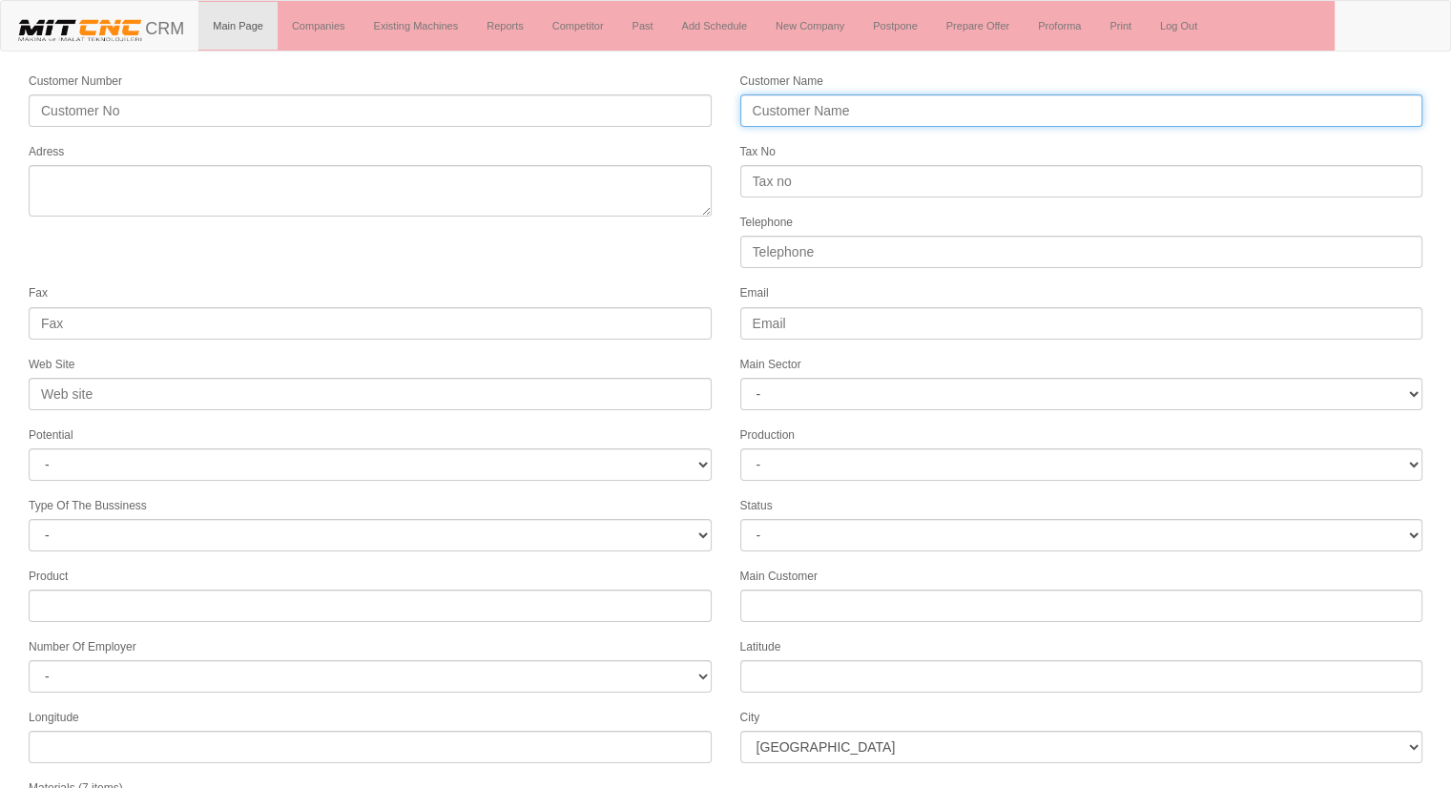
click at [773, 111] on input "Customer Name" at bounding box center [1081, 110] width 683 height 32
type input "EVREN GA ARMATÜRLERİ"
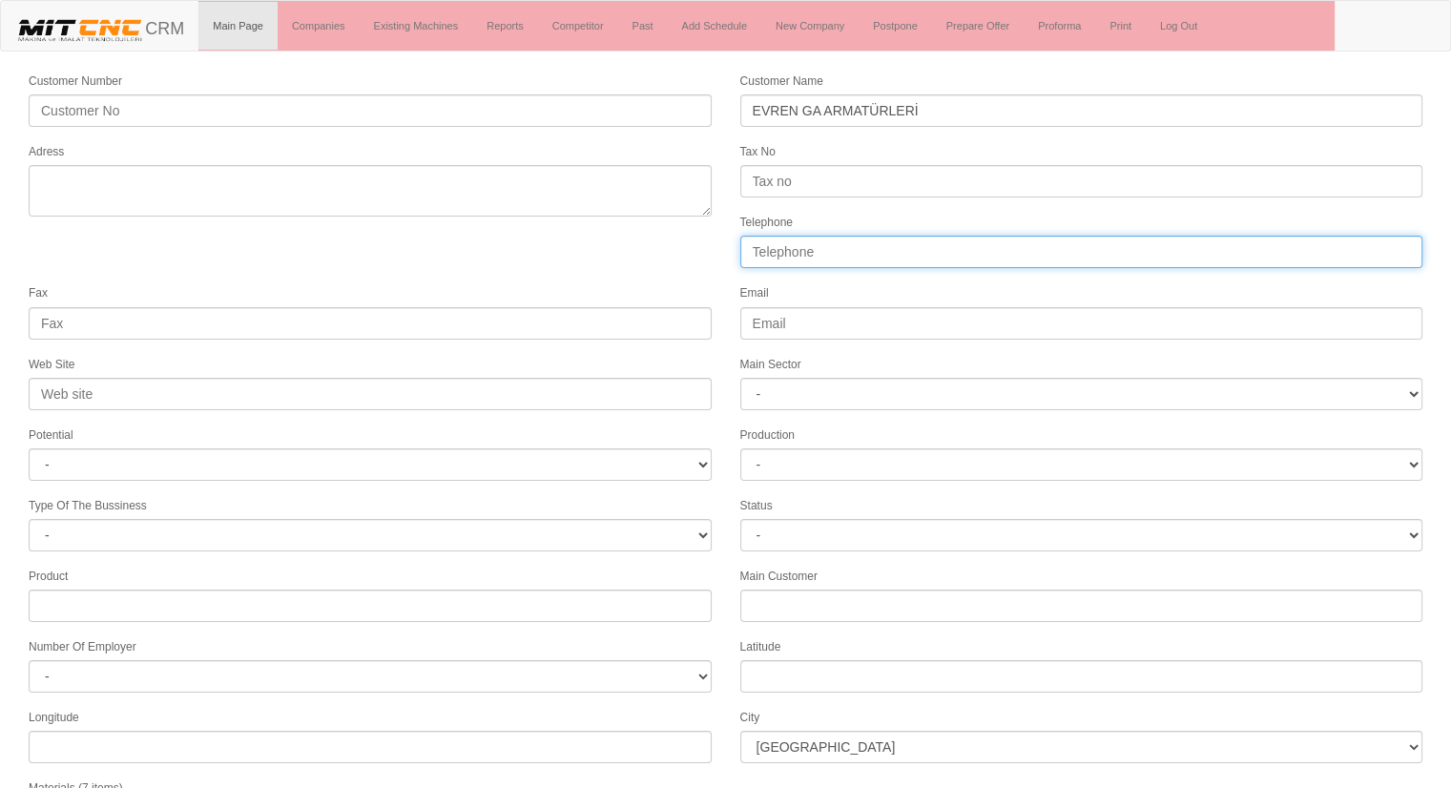
click at [830, 239] on input "Telephone" at bounding box center [1081, 252] width 683 height 32
type input "05322005801"
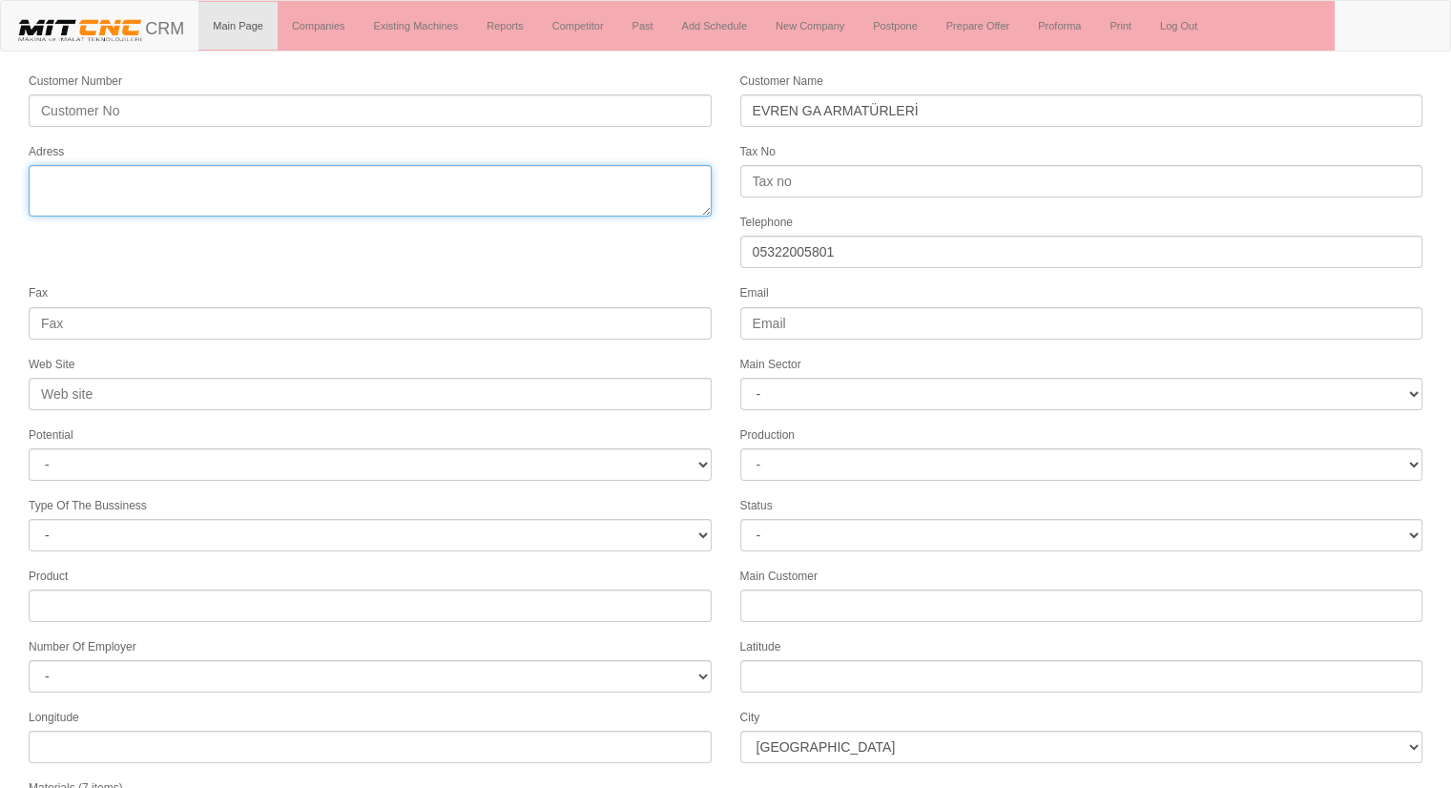
click at [557, 176] on textarea "Adress" at bounding box center [370, 191] width 683 height 52
type textarea "R"
type textarea "ramazanoğlu mh. ensar cad. erdede sanayi sitesi no:28/3 kurtköy pendik istanbul"
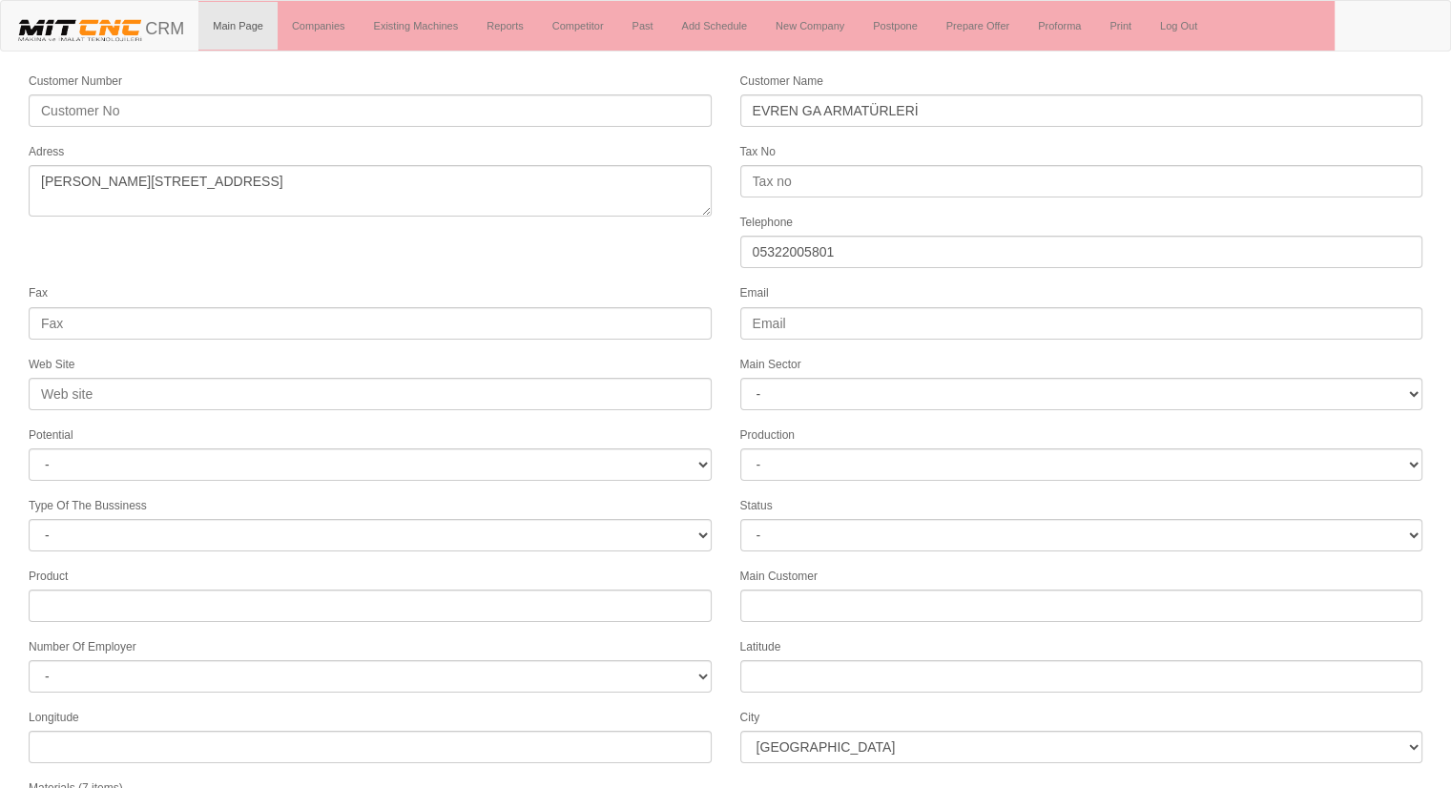
click at [510, 265] on form "Customer Number Customer Name EVREN GA ARMATÜRLERİ Adress Tax No Telephone 0532…" at bounding box center [725, 535] width 1451 height 928
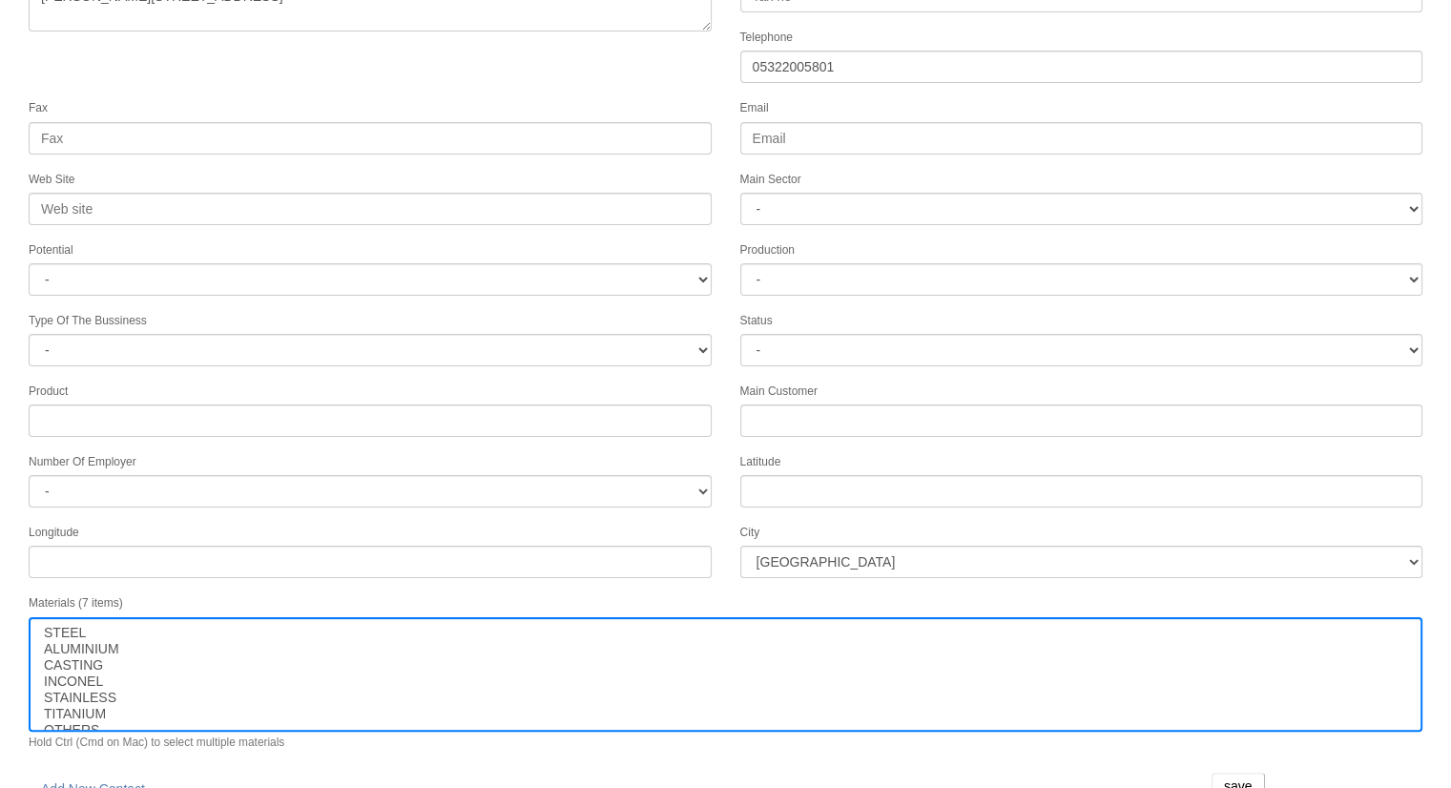
scroll to position [195, 0]
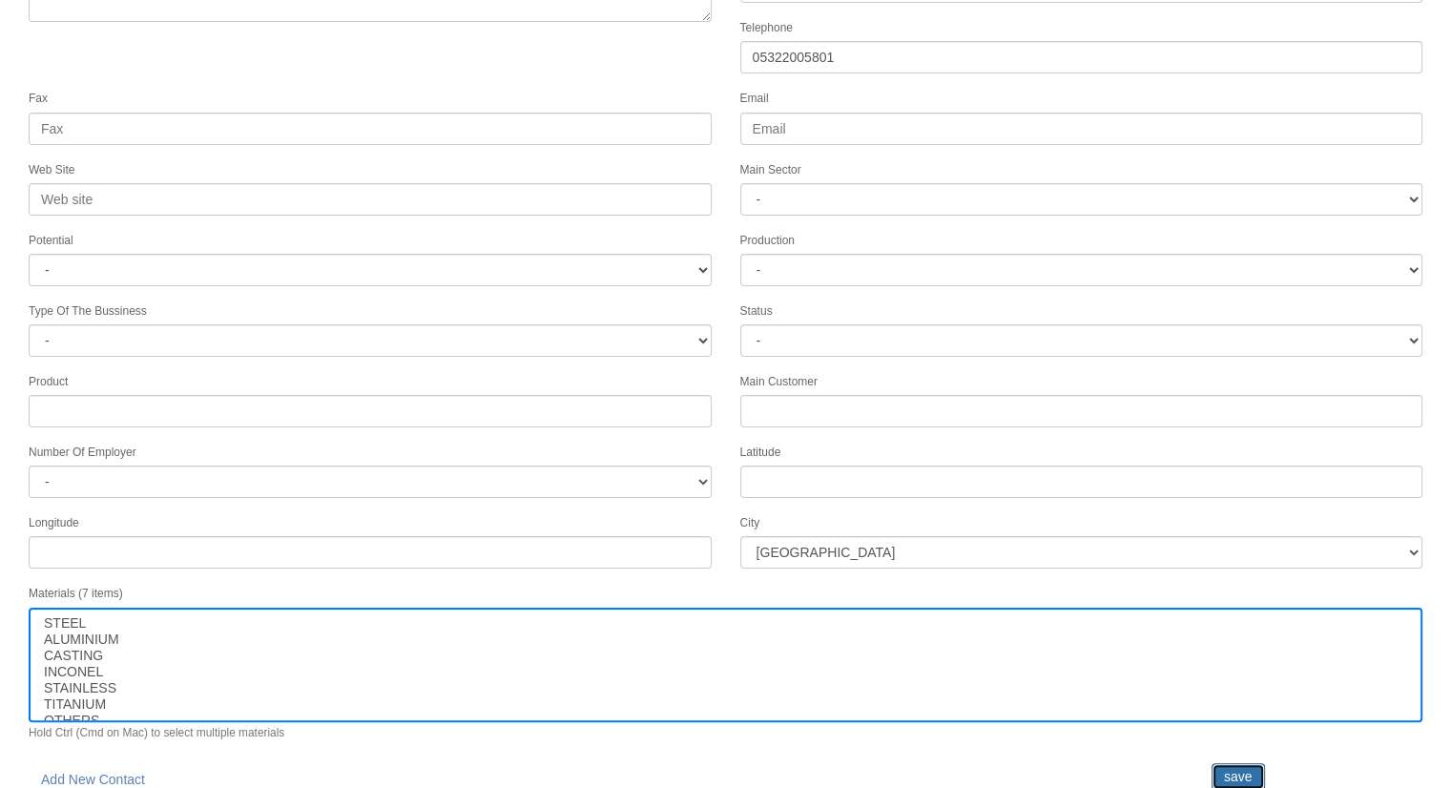
click at [1242, 763] on input "save" at bounding box center [1237, 776] width 53 height 27
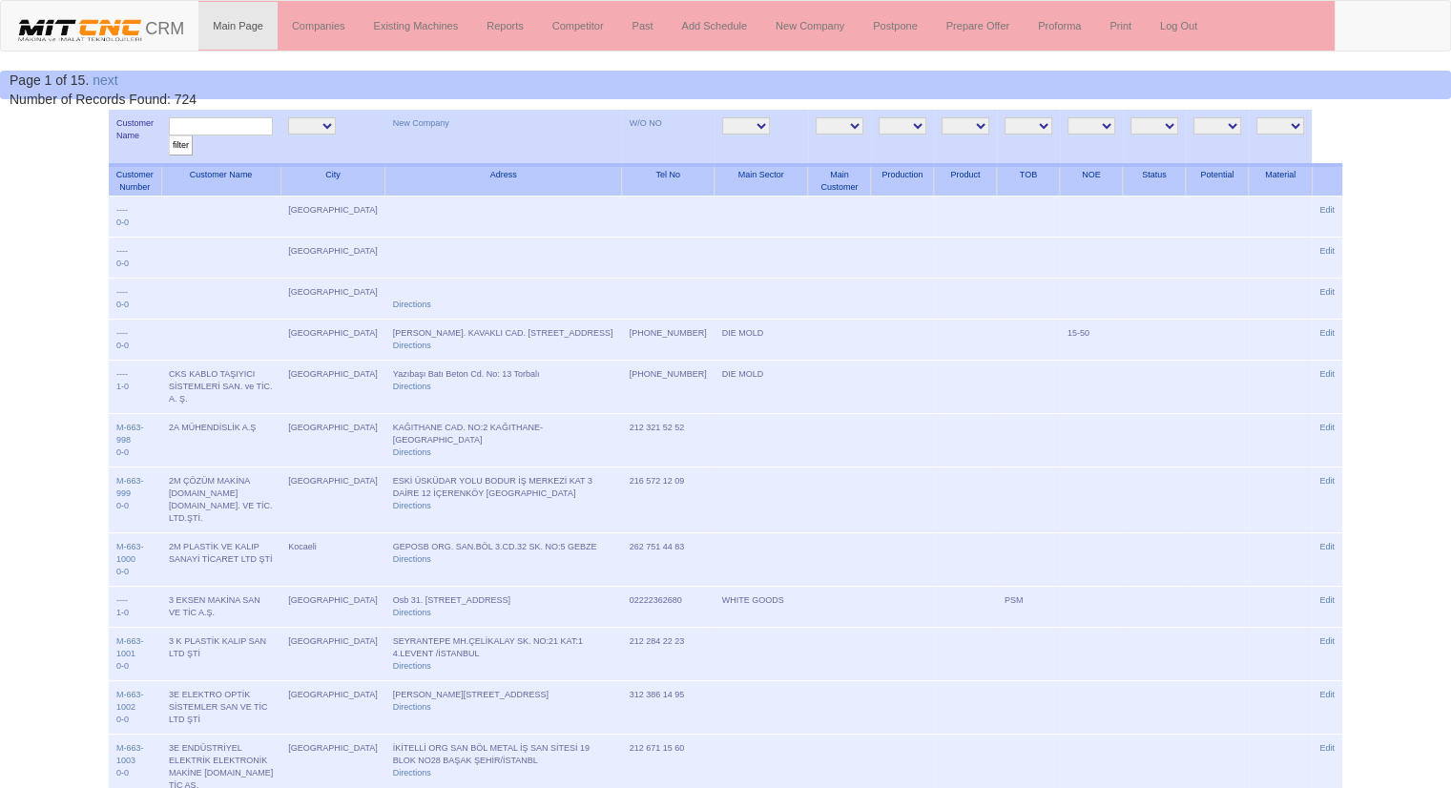
click at [225, 123] on input "text" at bounding box center [221, 126] width 104 height 18
type input "evren"
click at [169, 135] on input "filter" at bounding box center [181, 145] width 24 height 20
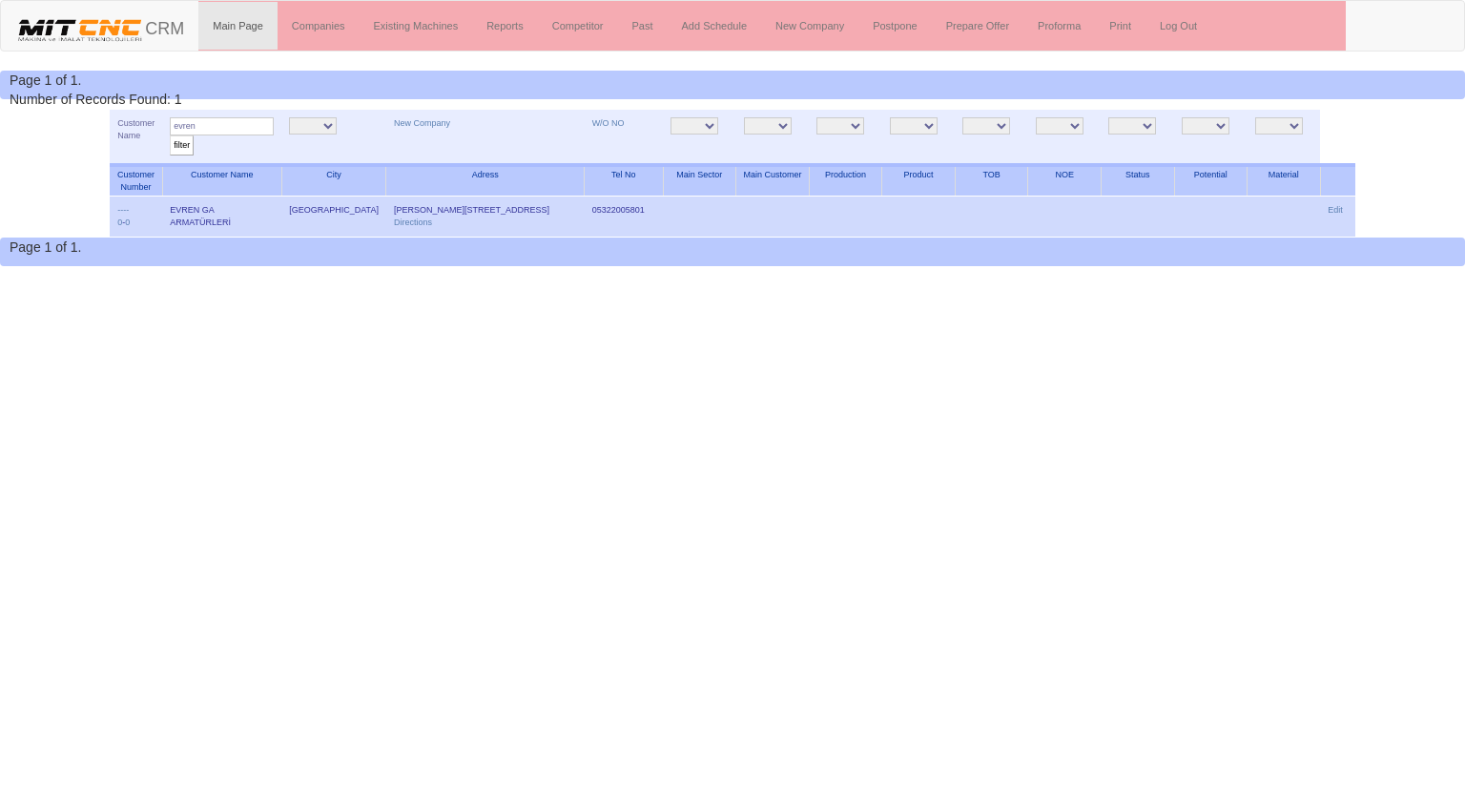
click at [1339, 201] on td "Edit" at bounding box center [1337, 216] width 35 height 41
click at [1339, 207] on link "Edit" at bounding box center [1335, 210] width 15 height 10
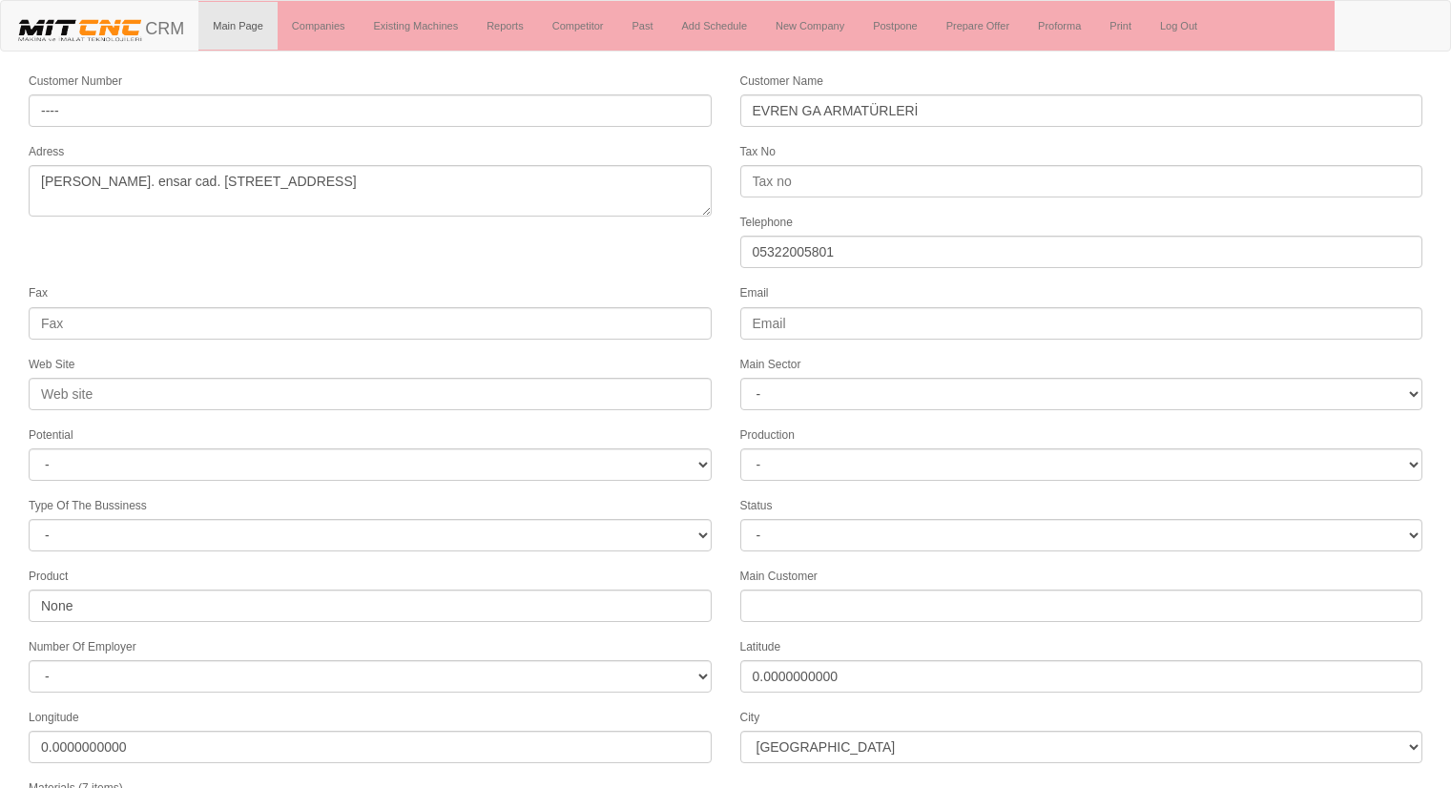
select select
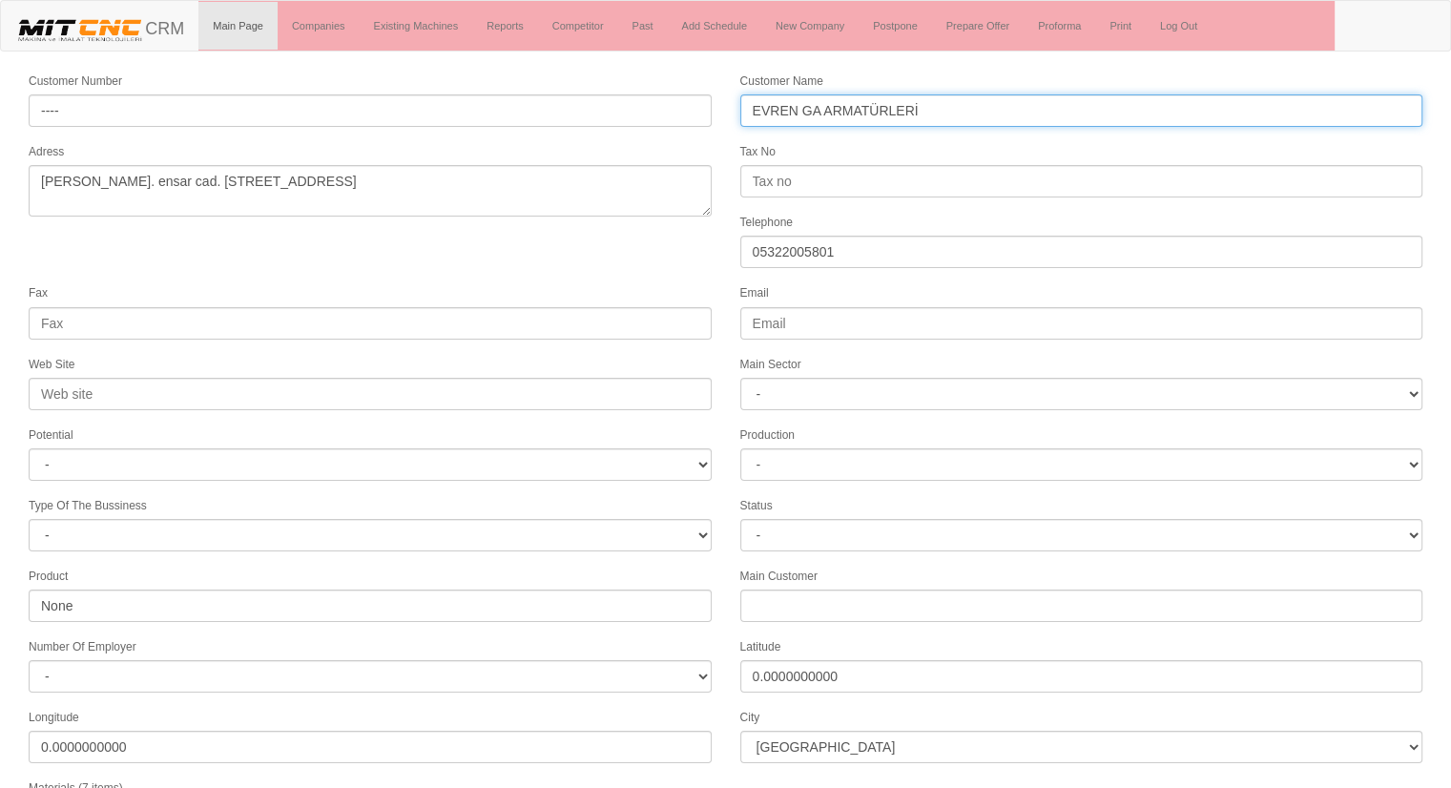
click at [822, 104] on input "EVREN GA ARMATÜRLERİ" at bounding box center [1081, 110] width 683 height 32
type input "EVREN GAZ ARMATÜRLERİ"
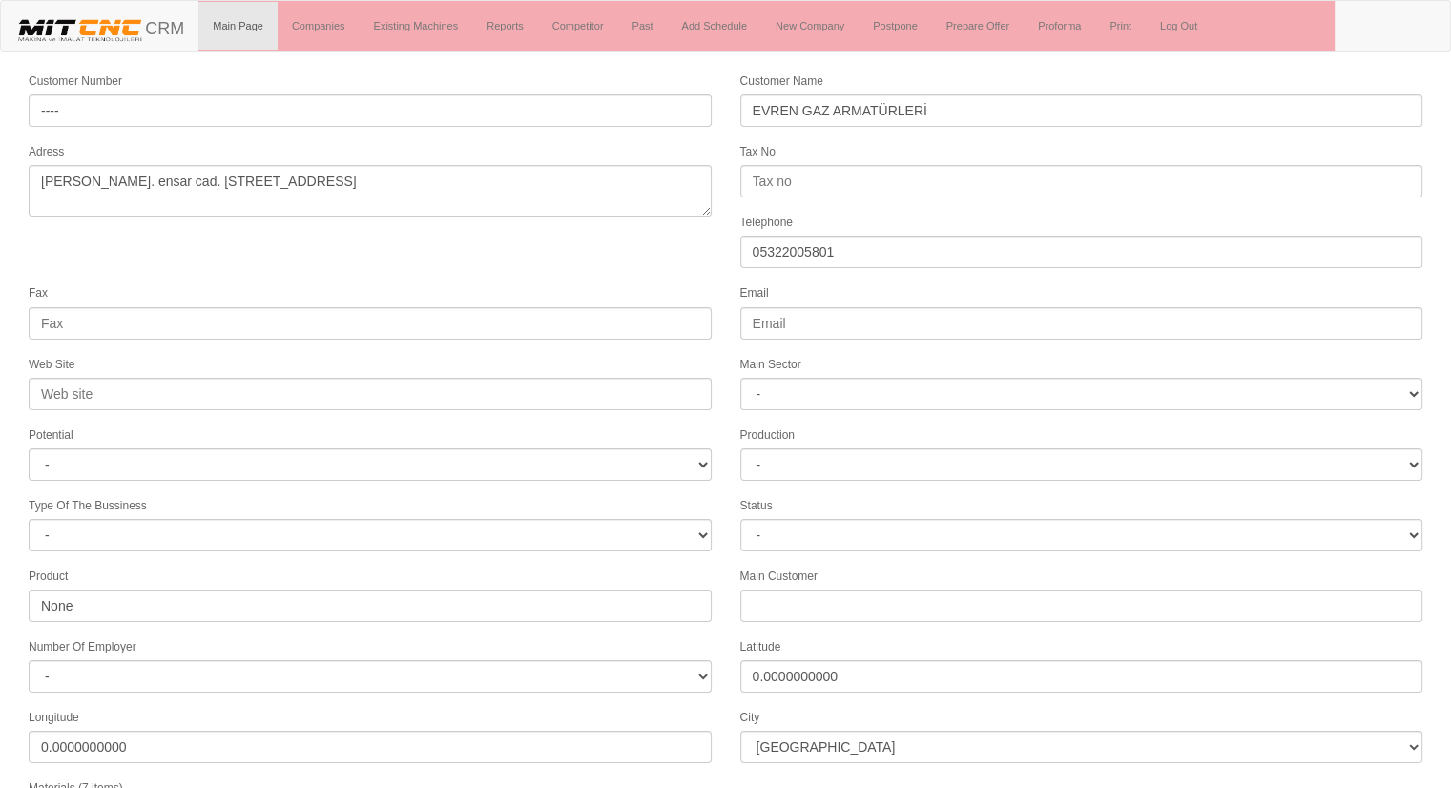
click at [585, 273] on form "Customer Number ---- Customer Name EVREN GAZ ARMATÜRLERİ Adress ramazanoğlu mh.…" at bounding box center [725, 535] width 1451 height 928
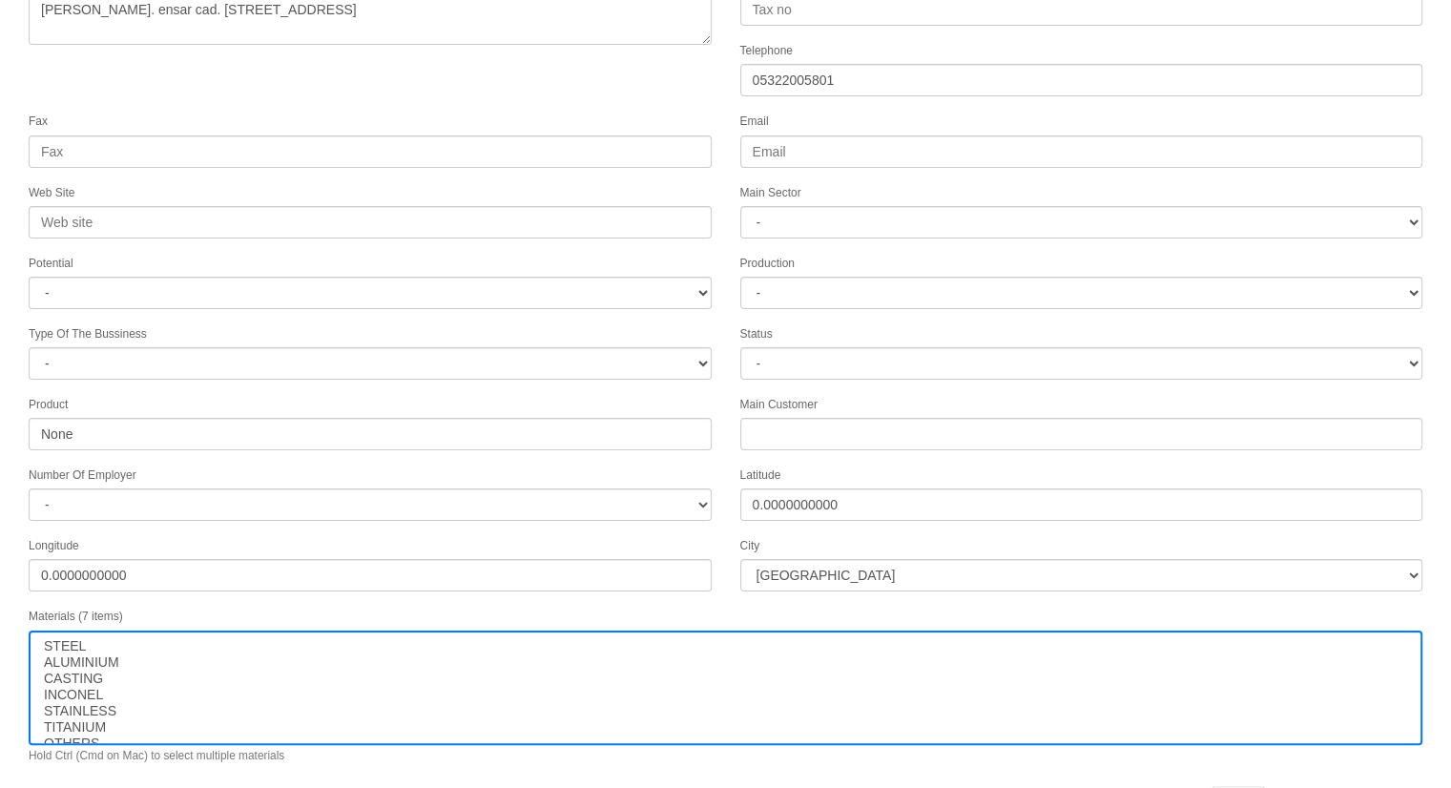
scroll to position [195, 0]
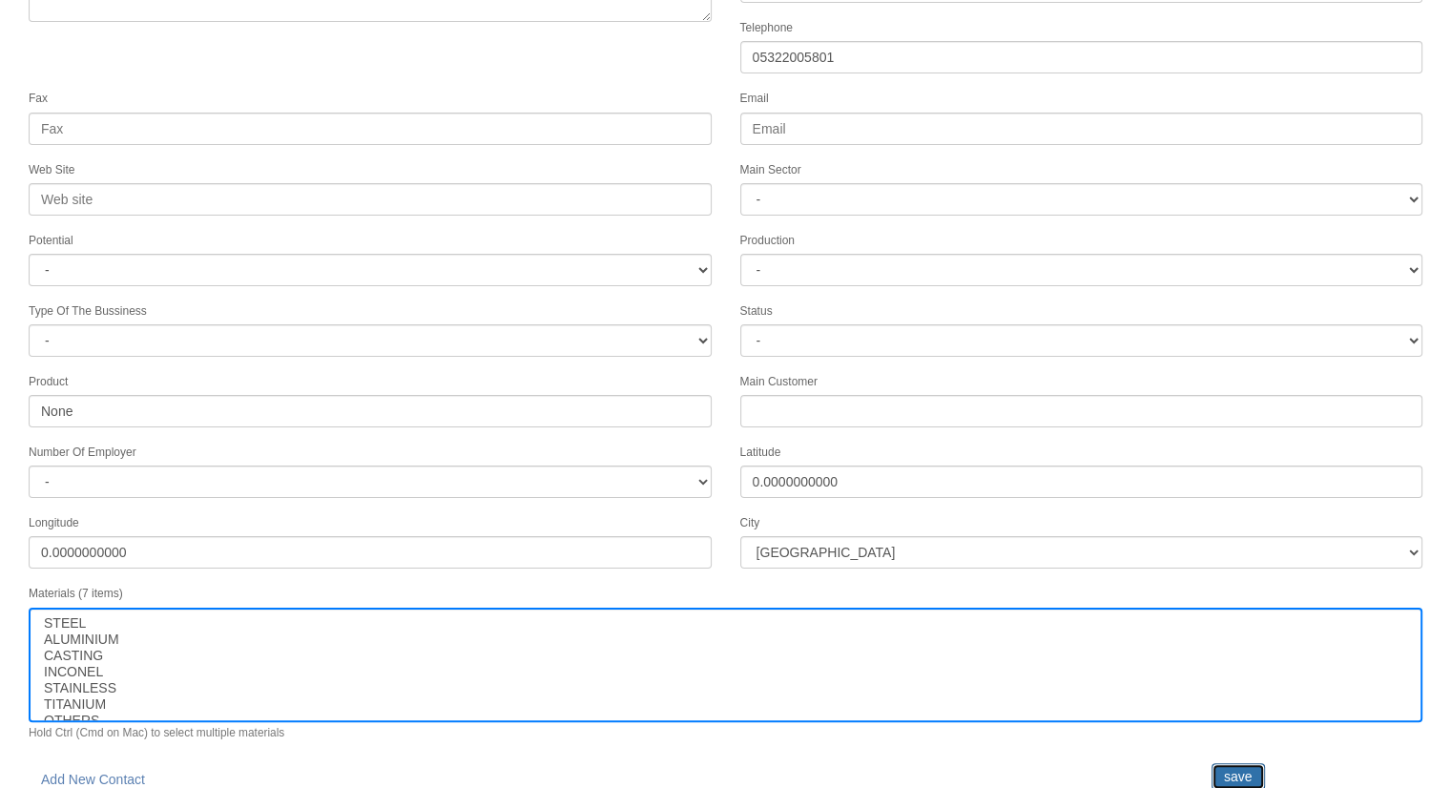
click at [1234, 763] on input "save" at bounding box center [1237, 776] width 53 height 27
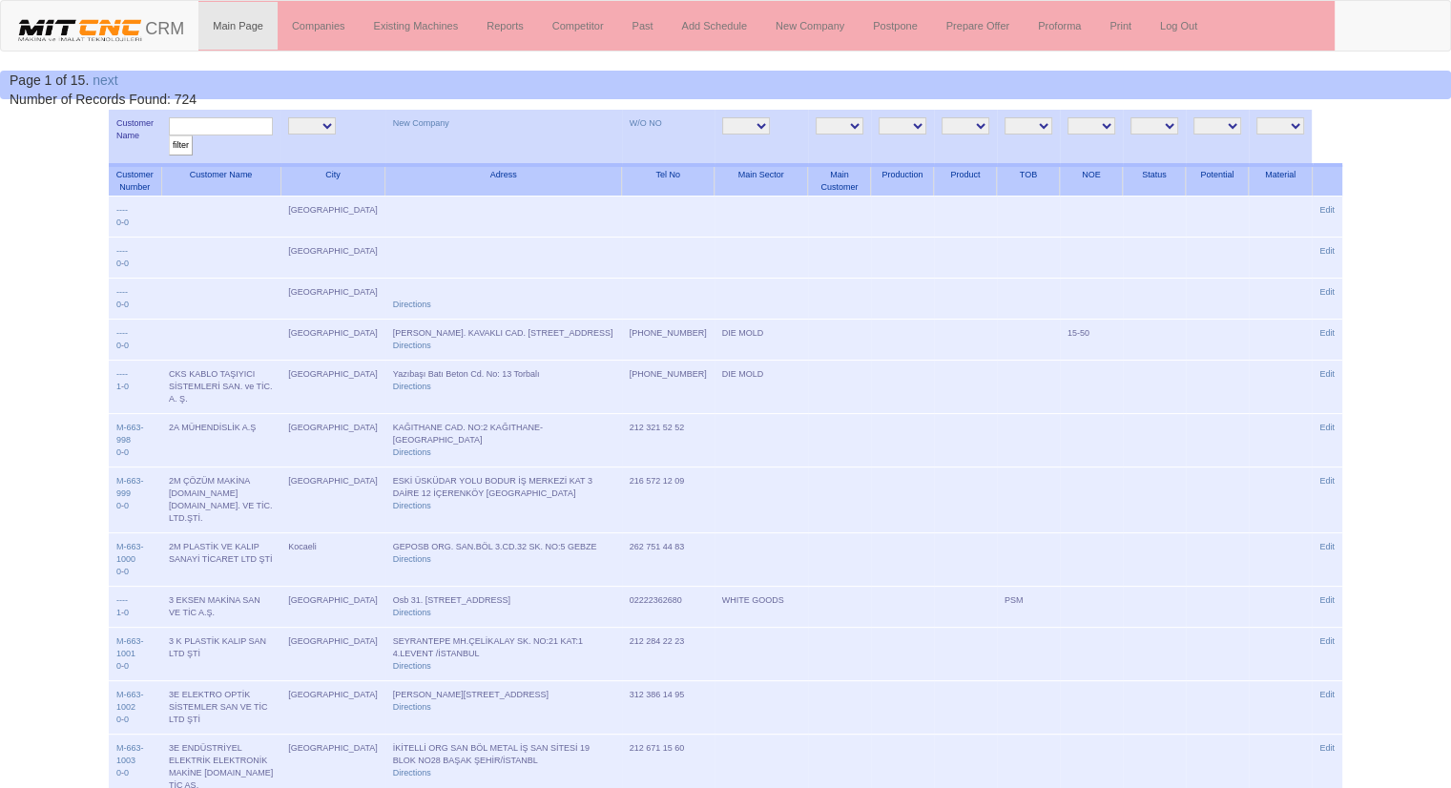
click at [273, 121] on input "text" at bounding box center [221, 126] width 104 height 18
type input "EVREN"
click at [169, 135] on input "filter" at bounding box center [181, 145] width 24 height 20
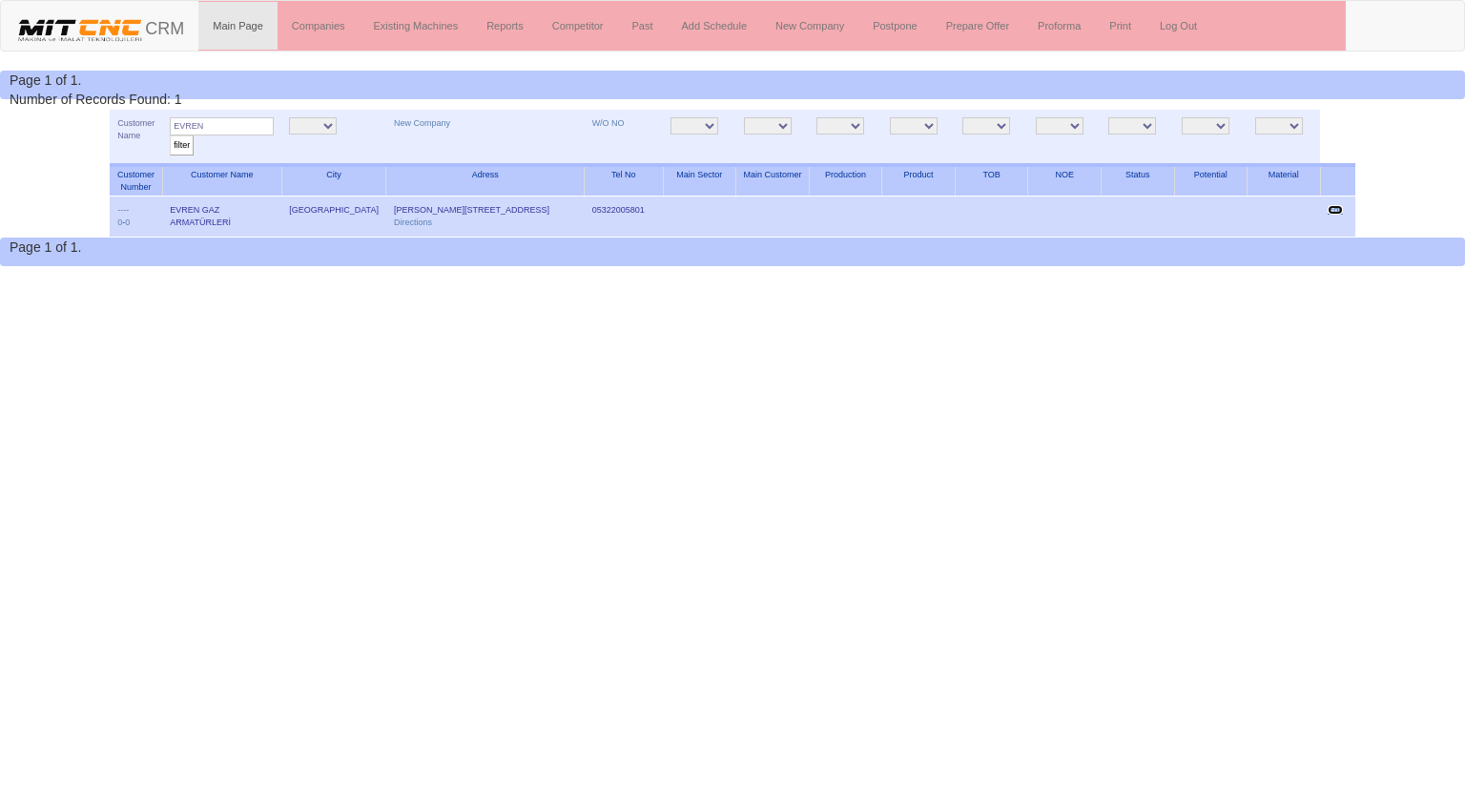
click at [1341, 206] on link "Edit" at bounding box center [1335, 210] width 15 height 10
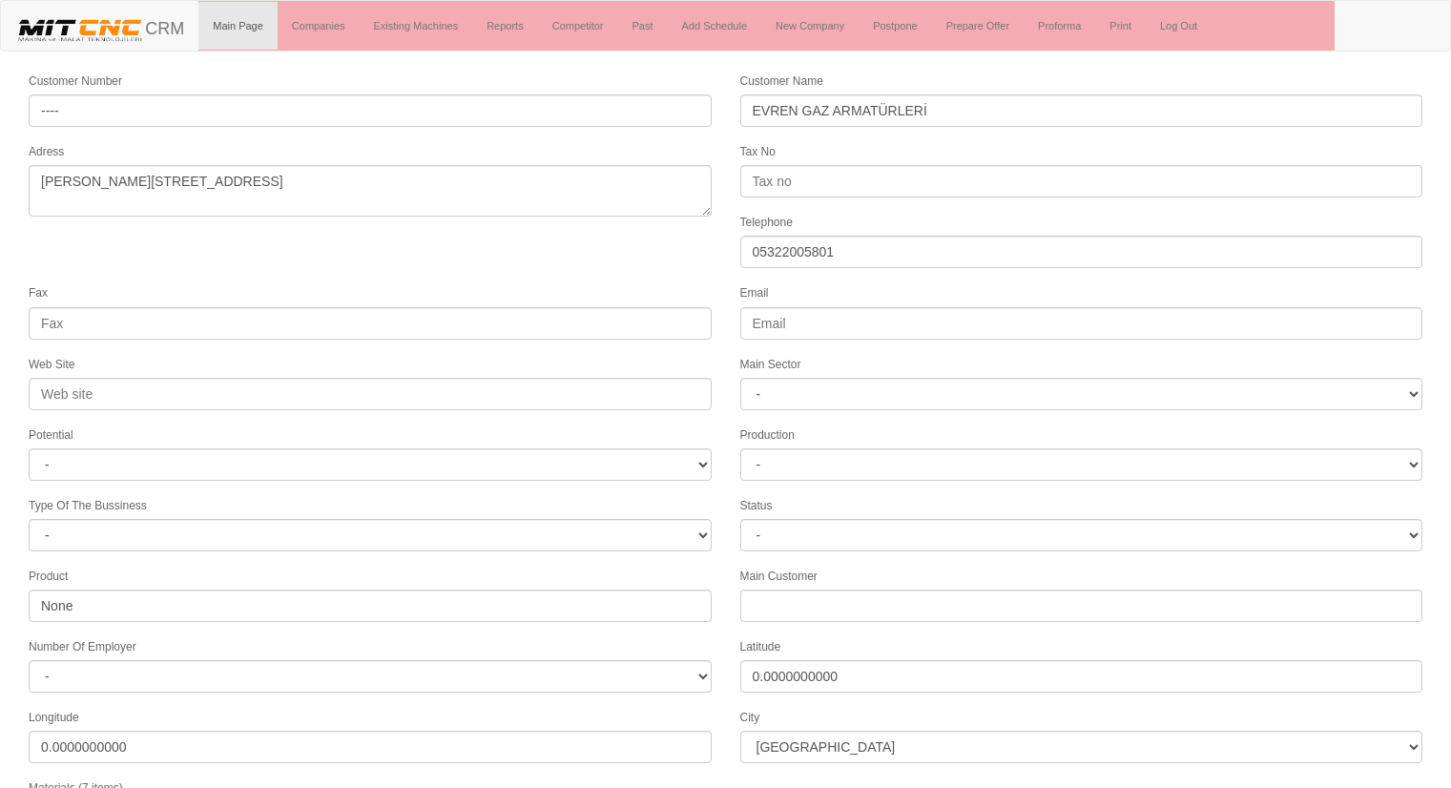
select select
click at [346, 274] on form "Customer Number ---- Customer Name EVREN GAZ ARMATÜRLERİ Adress [STREET_ADDRESS…" at bounding box center [725, 535] width 1451 height 928
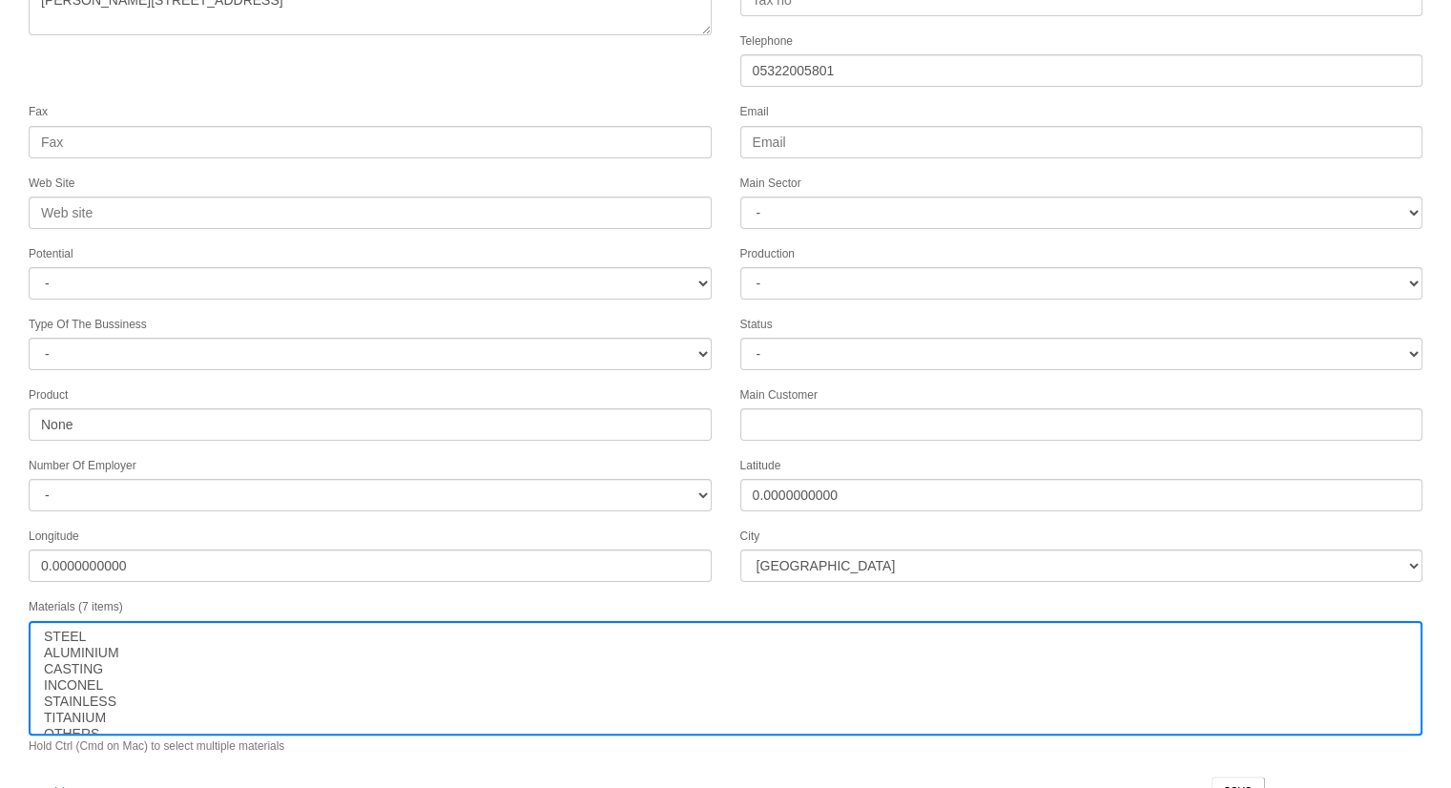
scroll to position [195, 0]
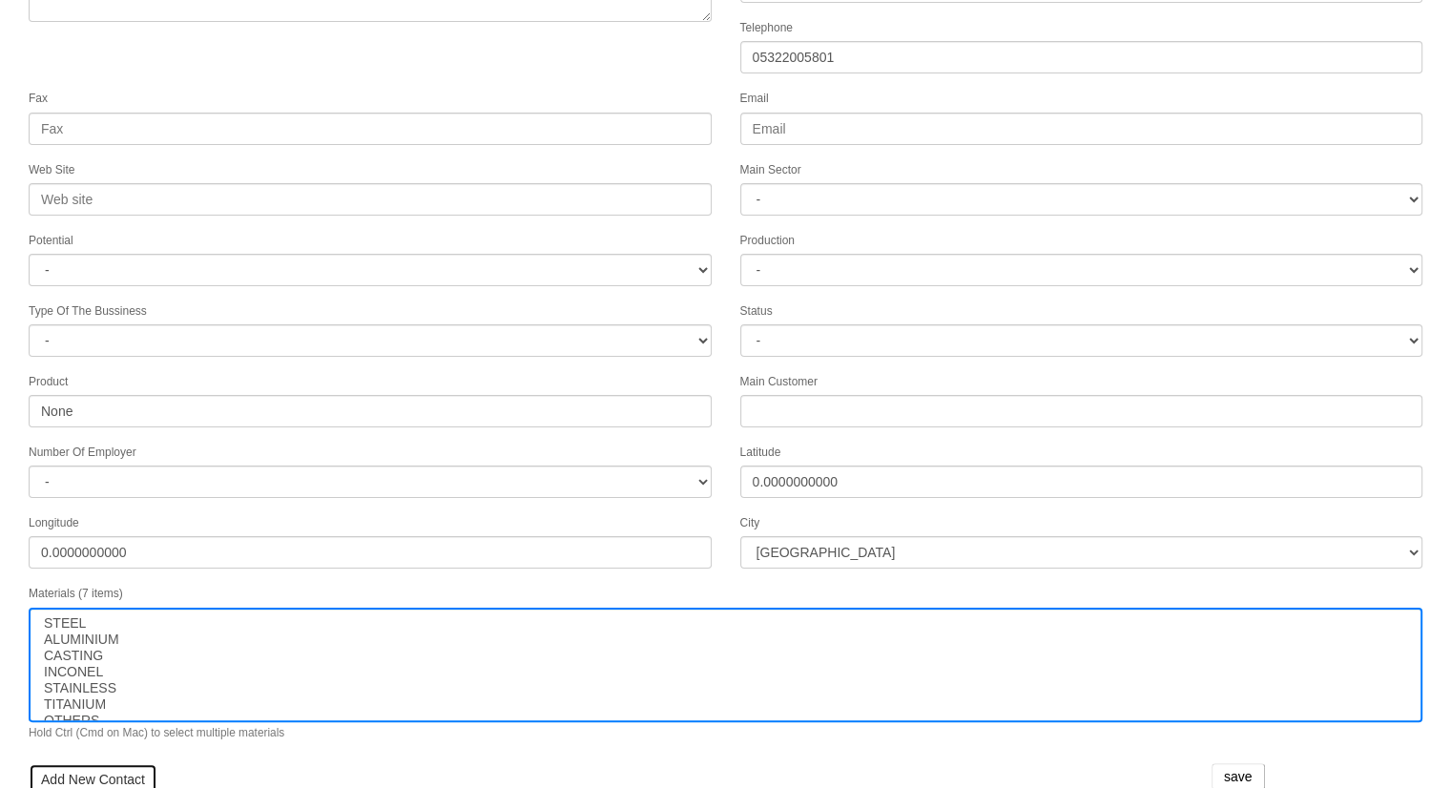
click at [116, 764] on link "Add New Contact" at bounding box center [93, 779] width 129 height 32
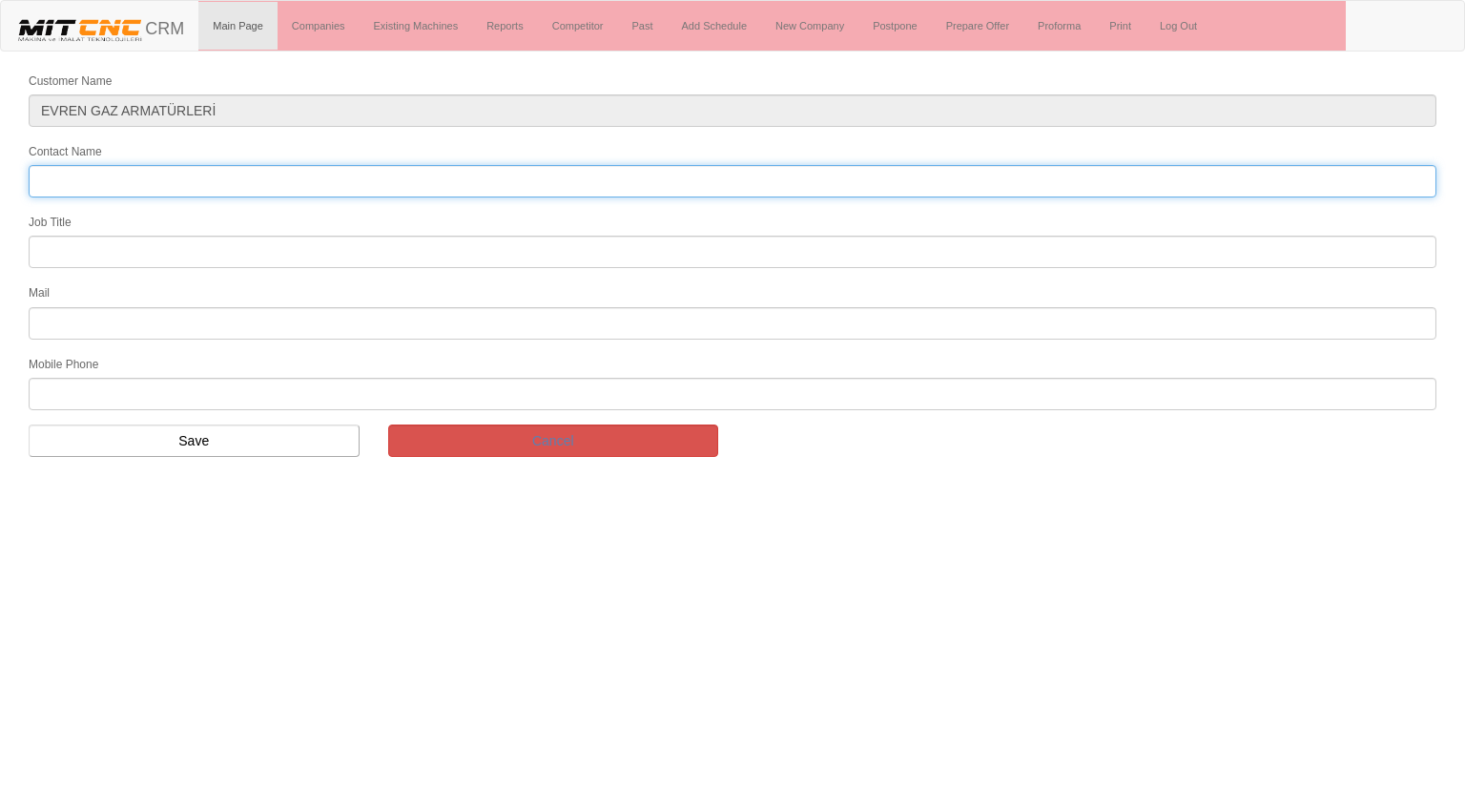
click at [497, 185] on input "Contact Name" at bounding box center [733, 181] width 1408 height 32
type input "M"
type input "[PERSON_NAME]"
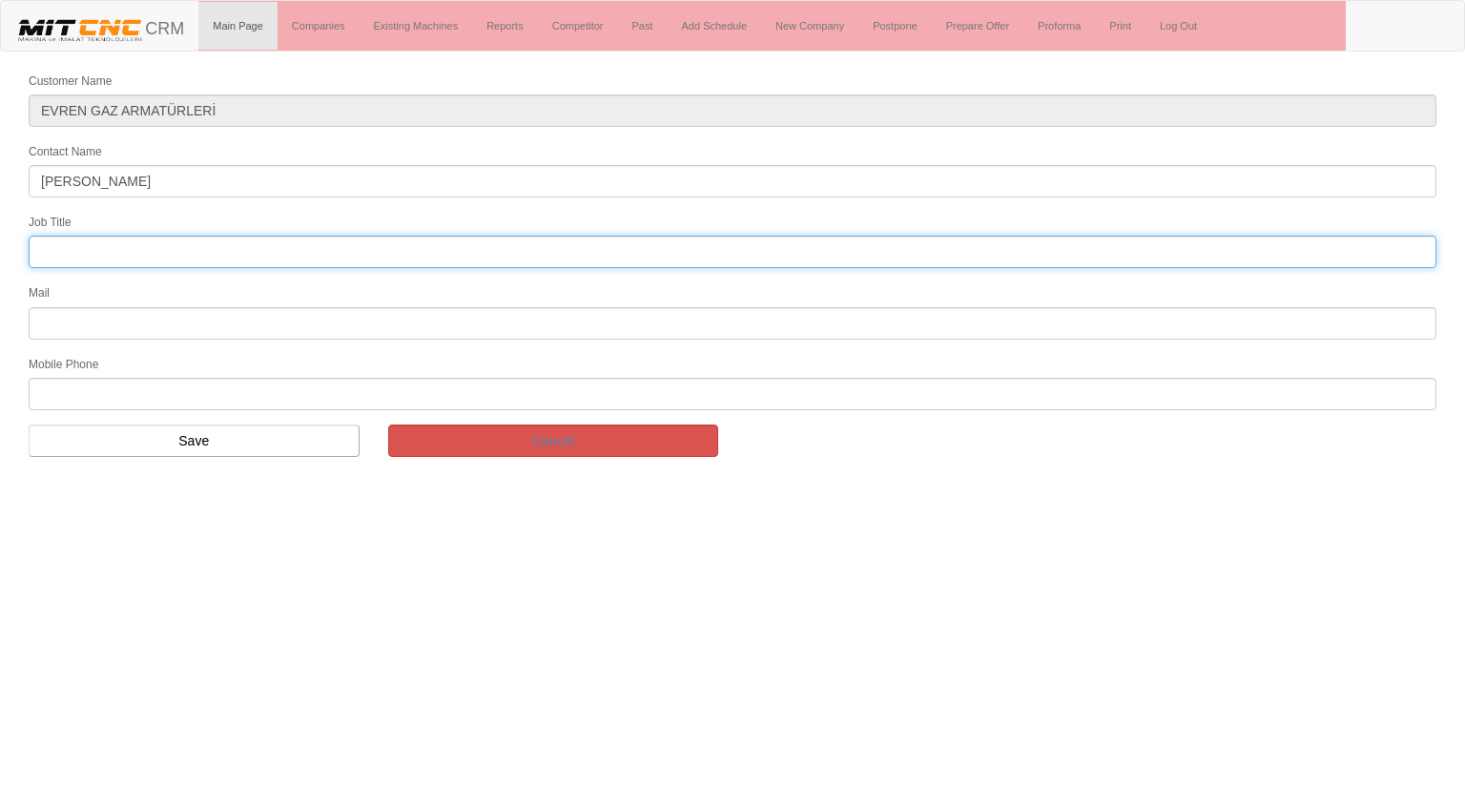
click at [333, 252] on input "text" at bounding box center [733, 252] width 1408 height 32
type input "Bölge Satış Temsilcisi"
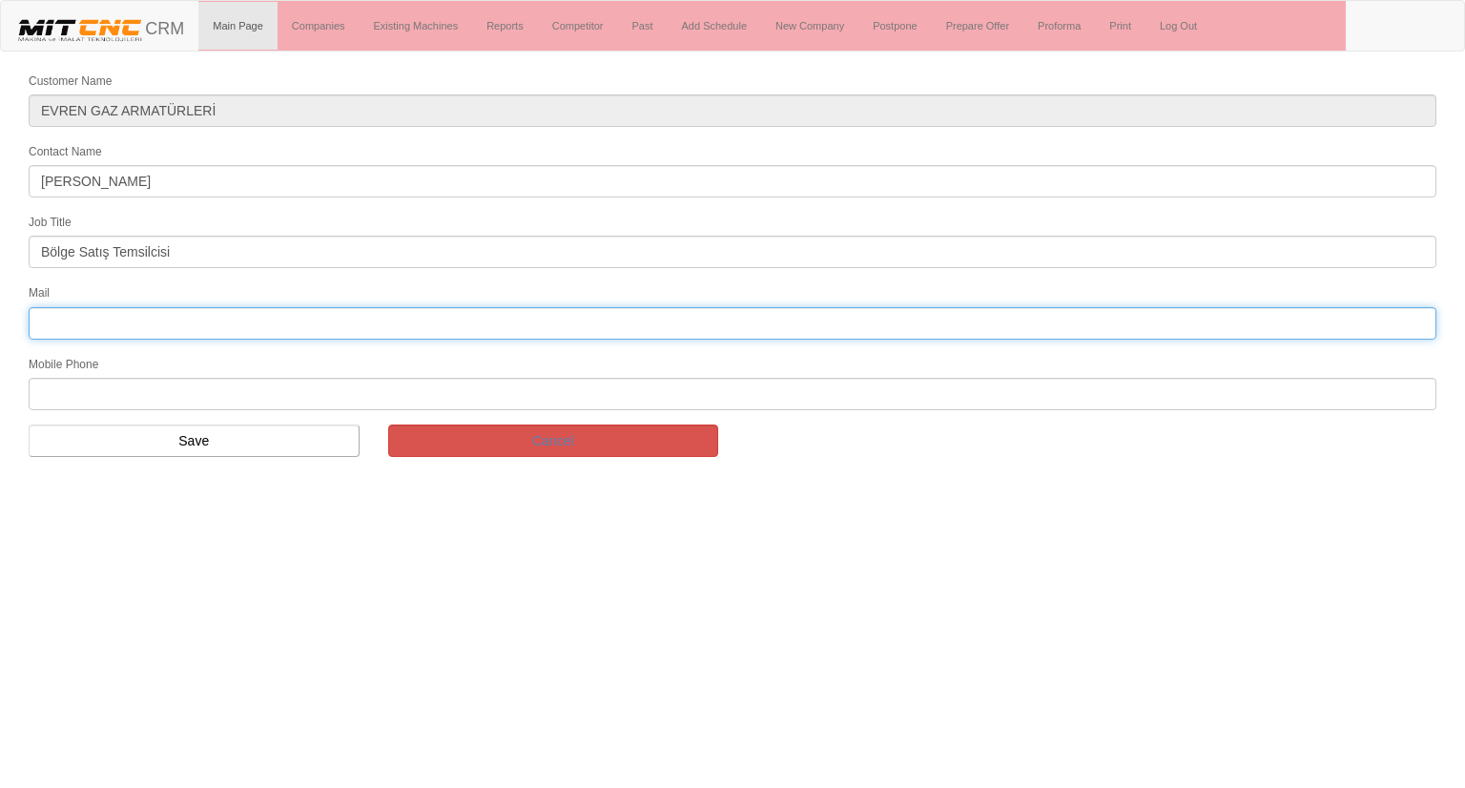
click at [182, 318] on input "text" at bounding box center [733, 323] width 1408 height 32
type input "info@evrengaz.com"
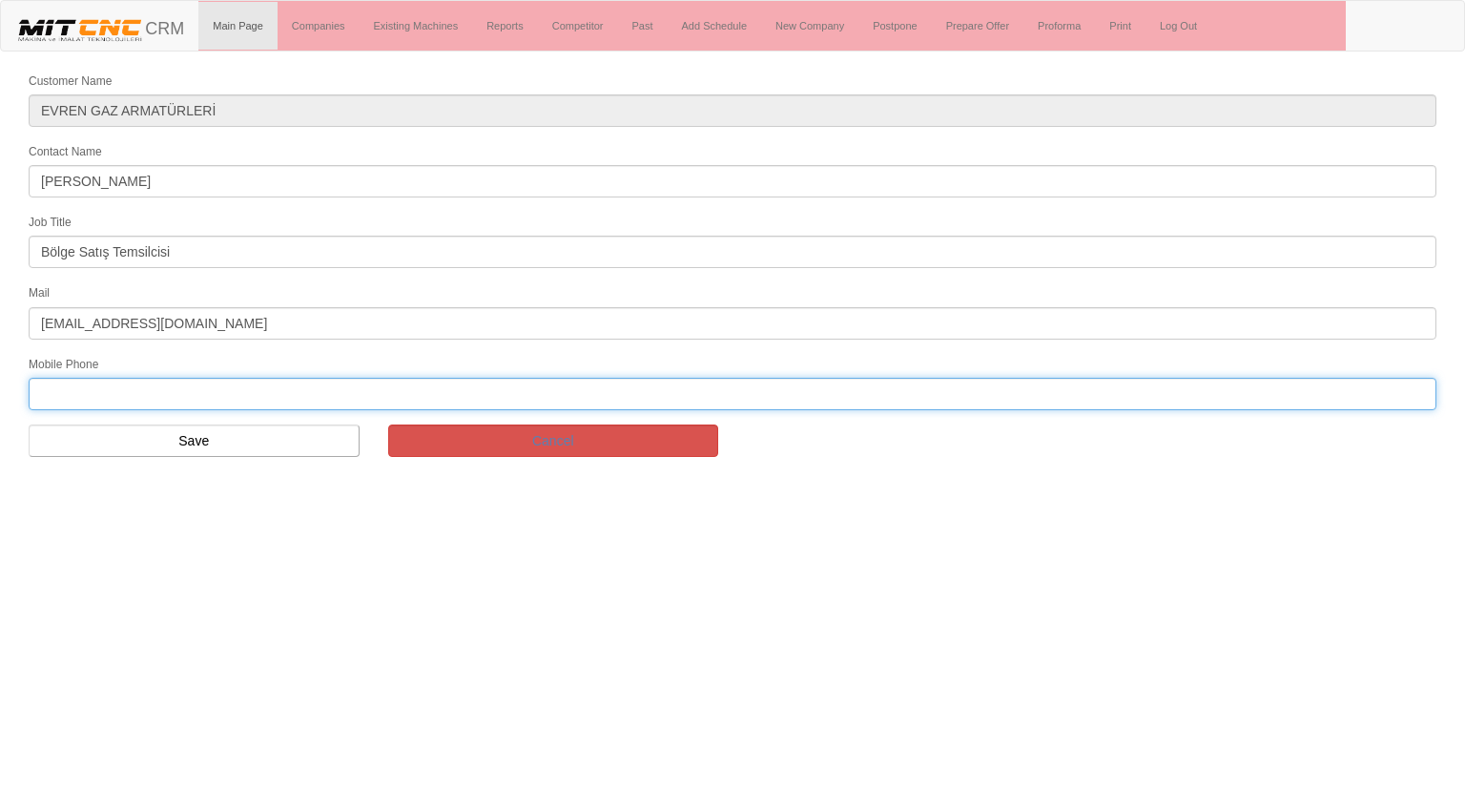
click at [93, 385] on input "text" at bounding box center [733, 394] width 1408 height 32
type input "05322005801"
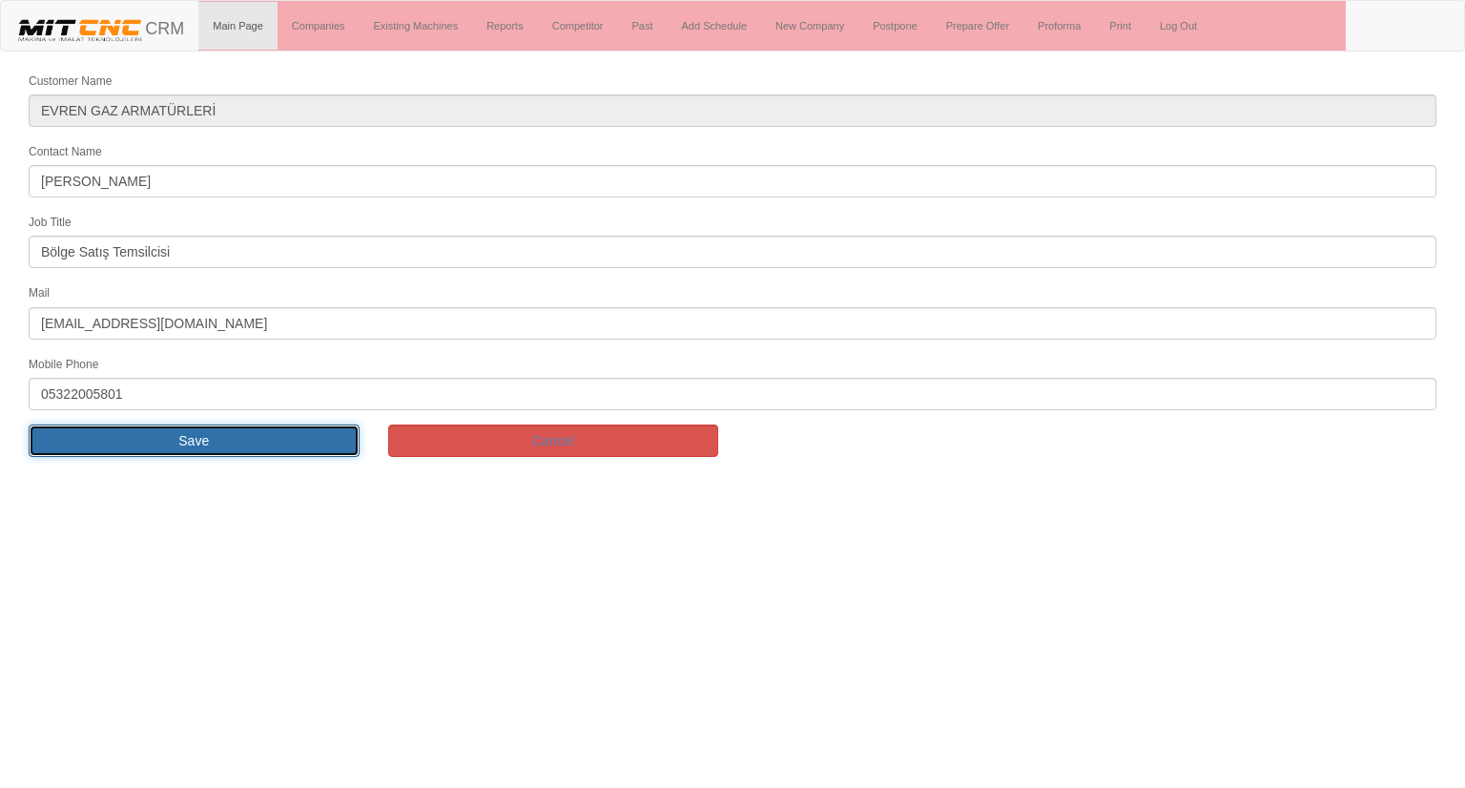
click at [121, 446] on input "Save" at bounding box center [194, 440] width 331 height 32
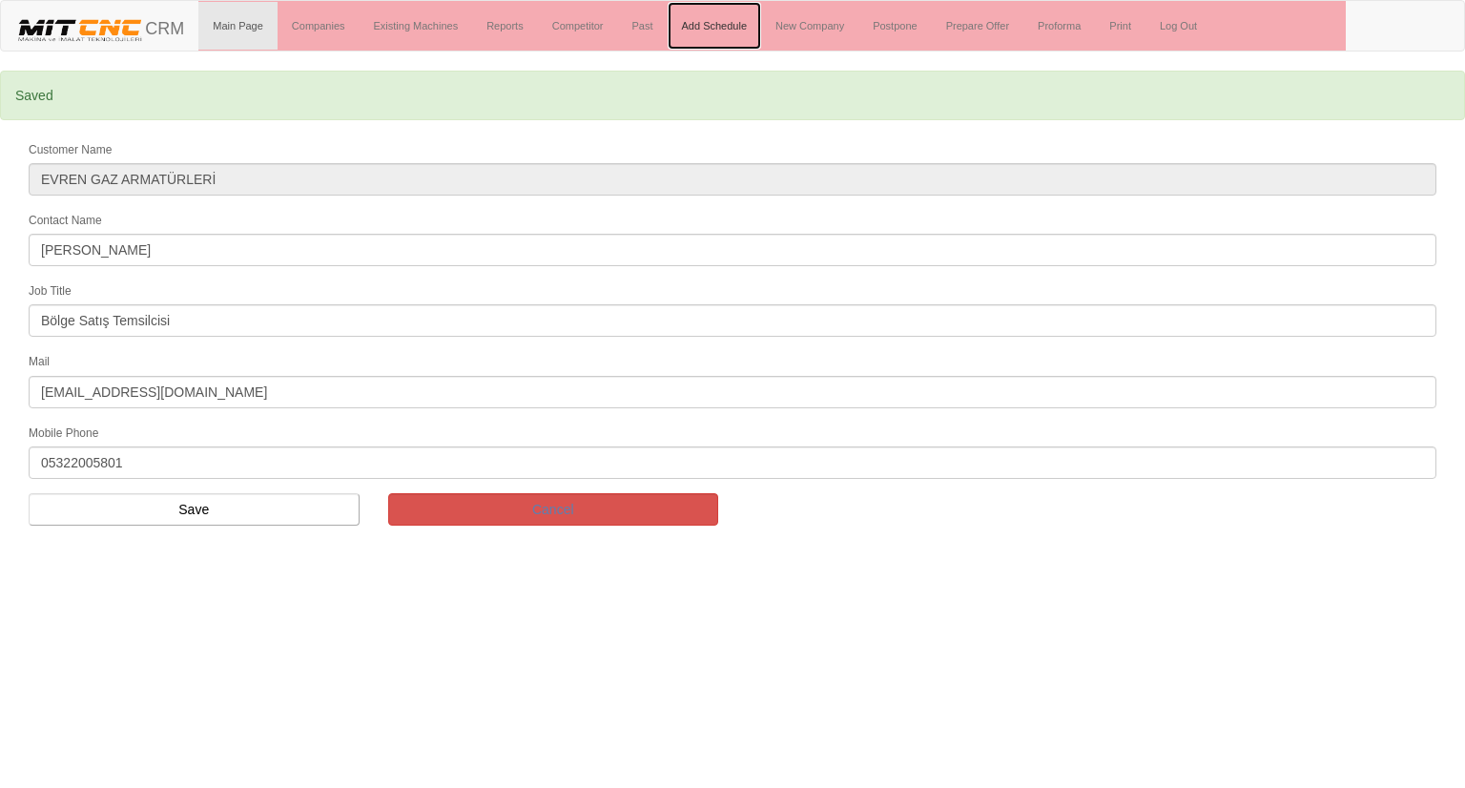
click at [717, 46] on link "Add Schedule" at bounding box center [715, 26] width 94 height 48
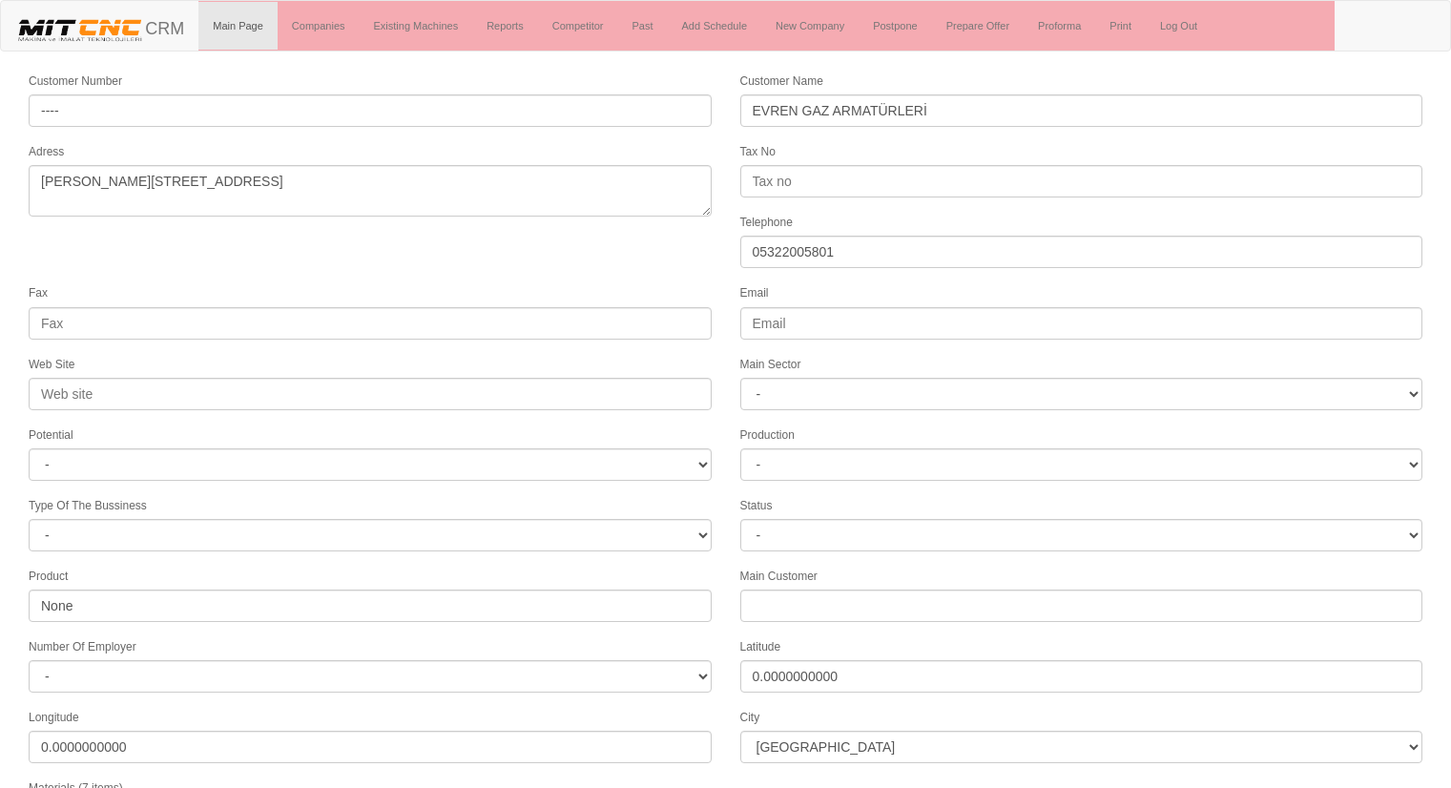
select select
click at [570, 241] on form "Customer Number ---- Customer Name EVREN GAZ ARMATÜRLERİ Adress [STREET_ADDRESS…" at bounding box center [725, 558] width 1451 height 975
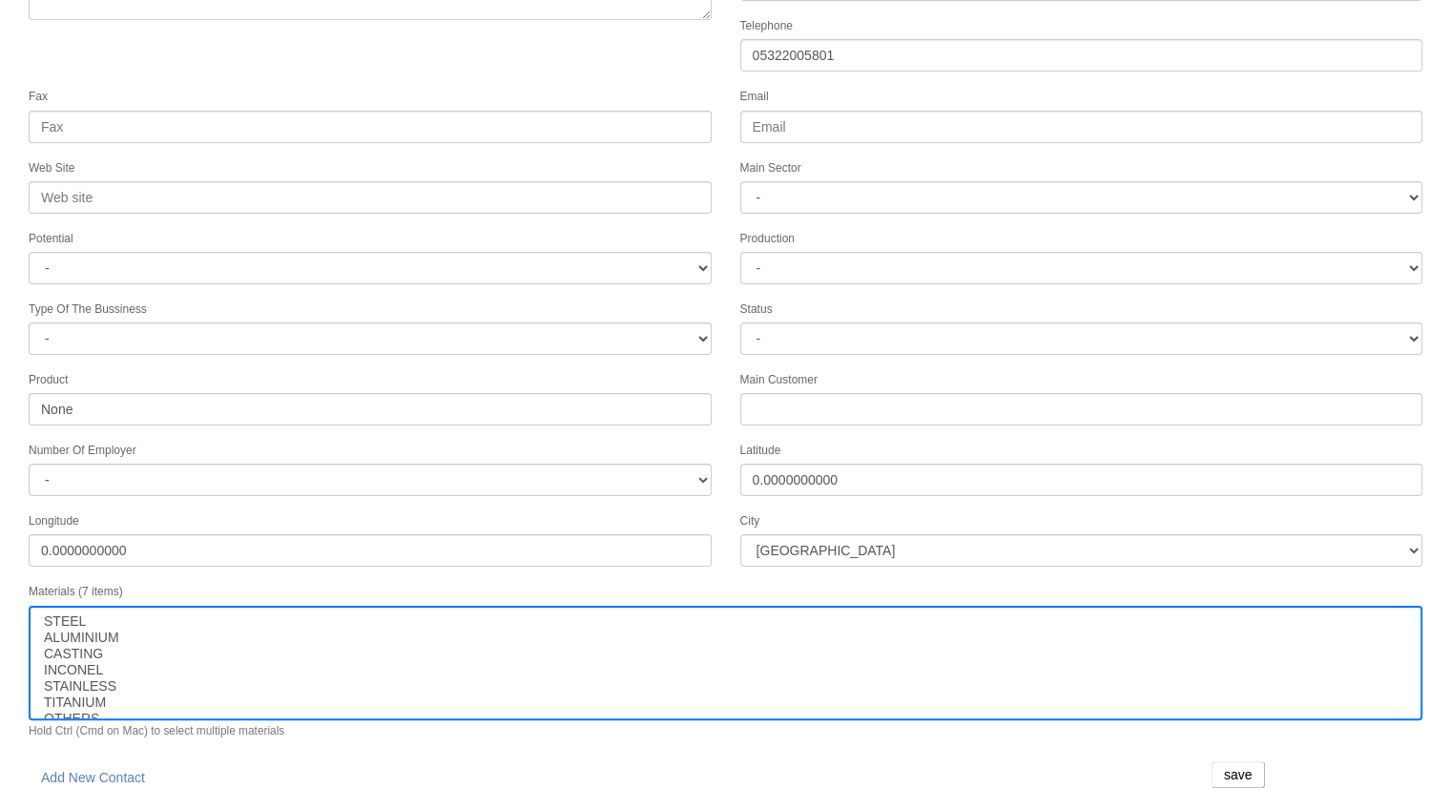
scroll to position [240, 0]
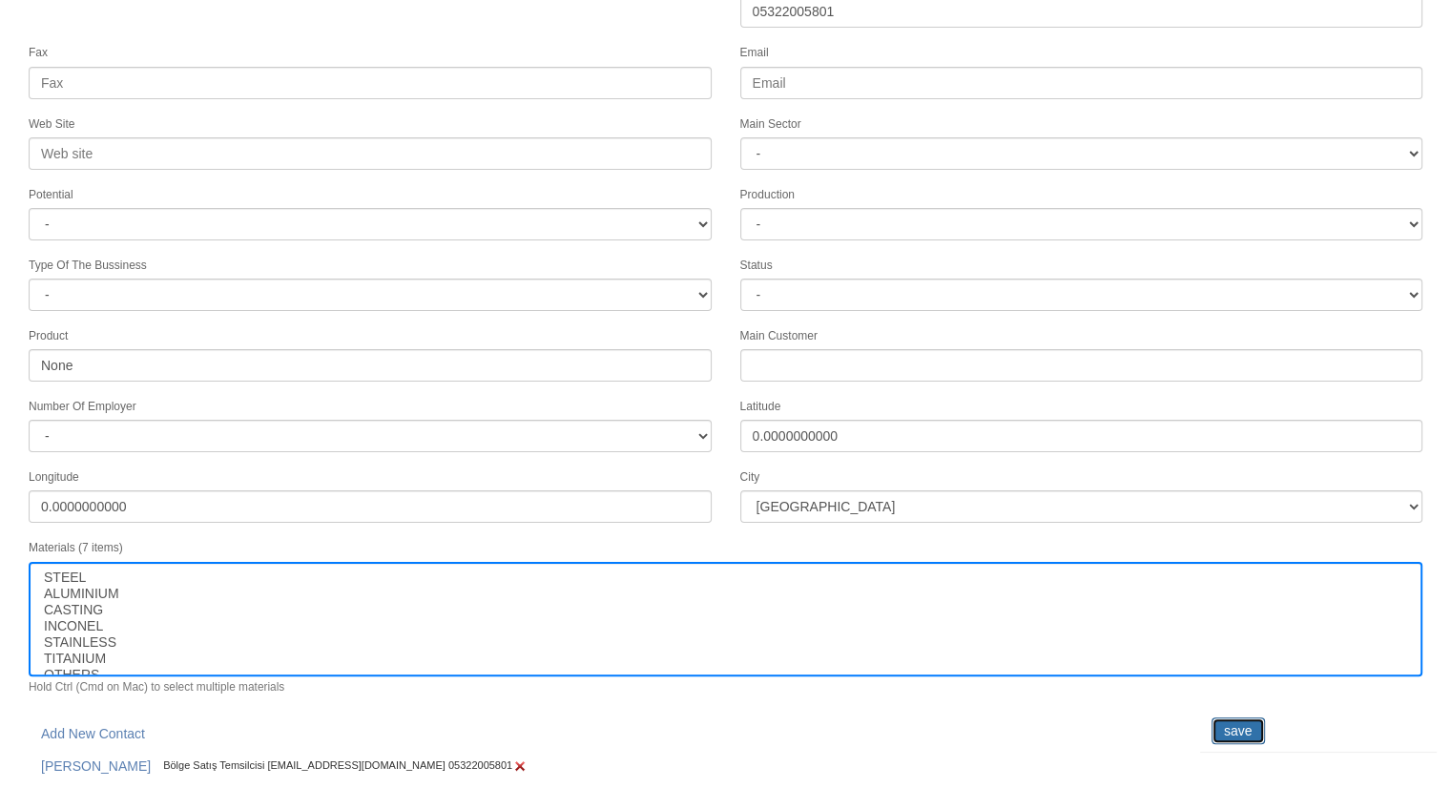
click at [1248, 717] on input "save" at bounding box center [1237, 730] width 53 height 27
